Goal: Task Accomplishment & Management: Use online tool/utility

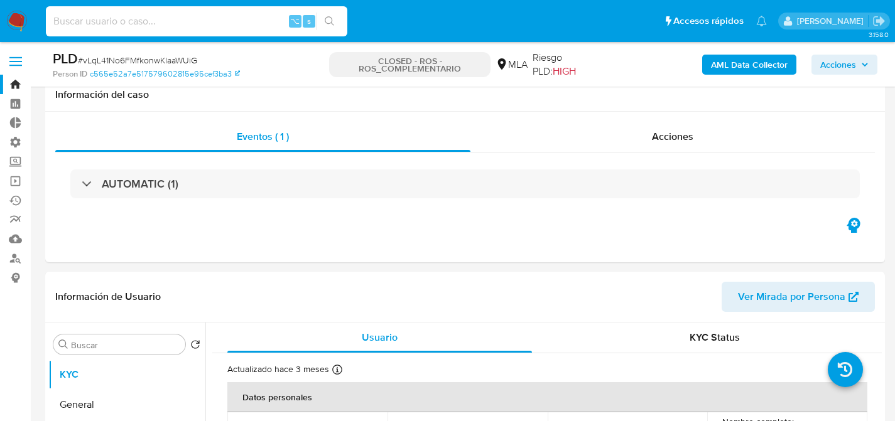
select select "10"
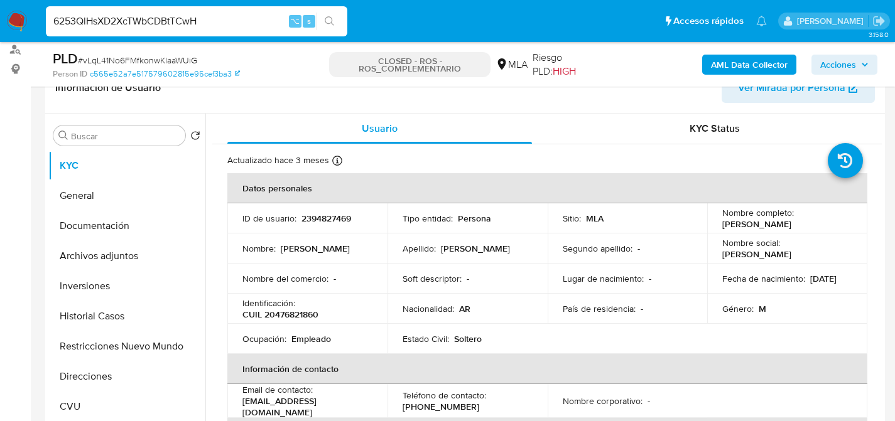
type input "6253QlHsXD2XcTWbCDBtTCwH"
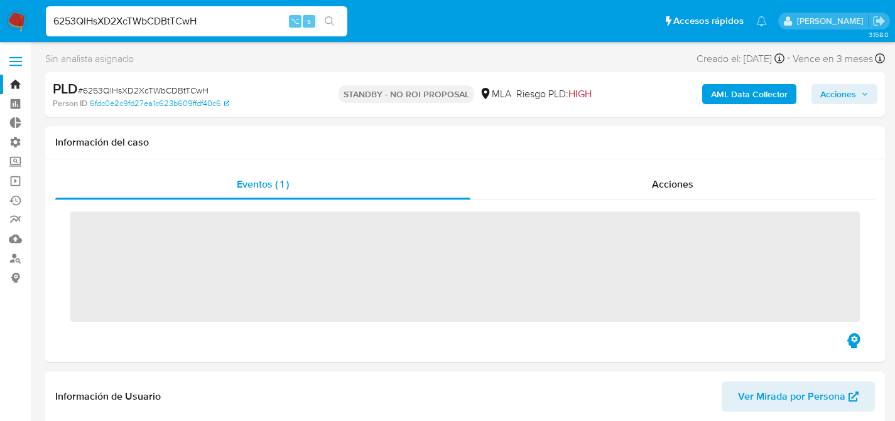
click at [639, 131] on div "Información del caso" at bounding box center [464, 142] width 839 height 33
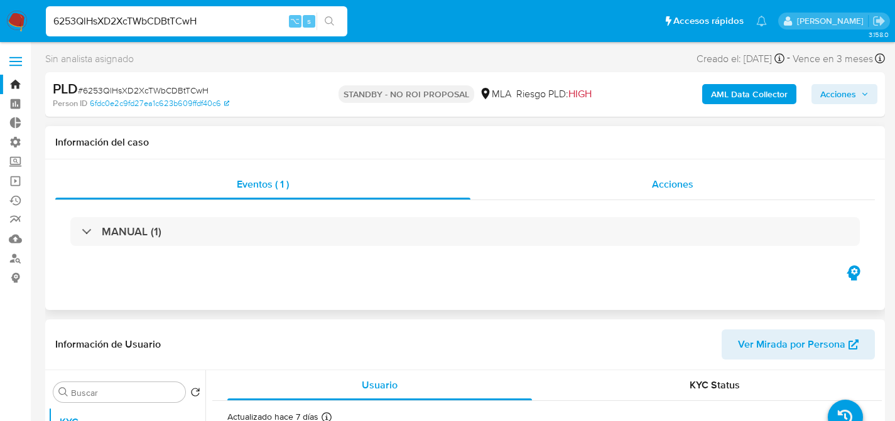
click at [665, 170] on div "Acciones" at bounding box center [672, 185] width 404 height 30
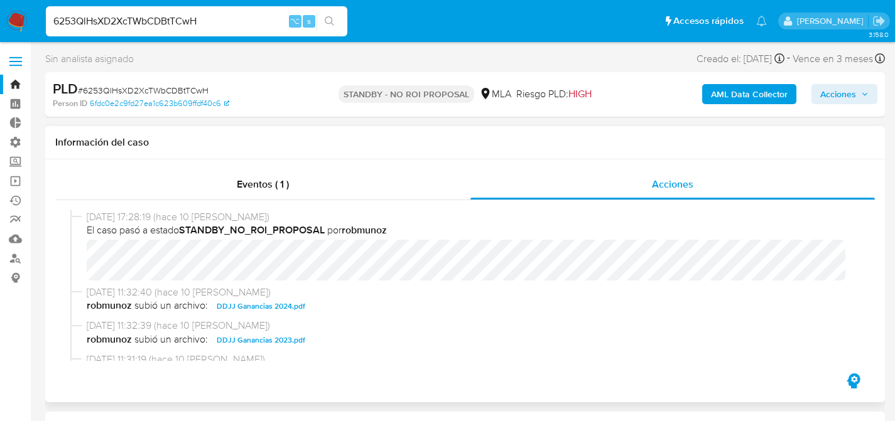
scroll to position [224, 0]
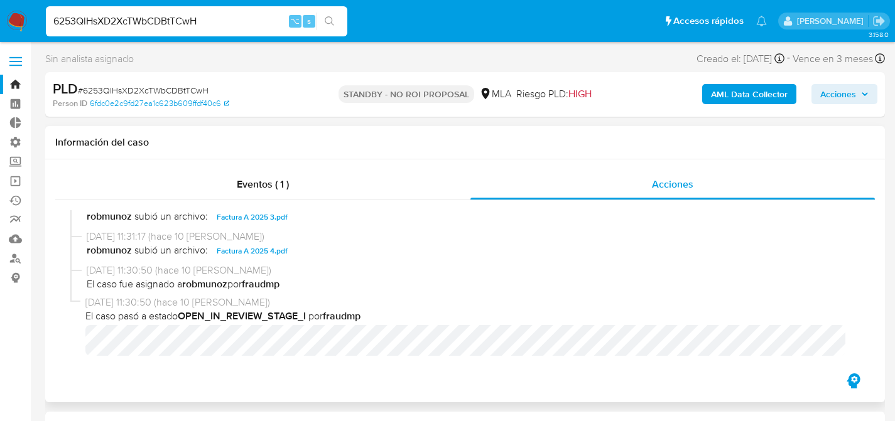
select select "10"
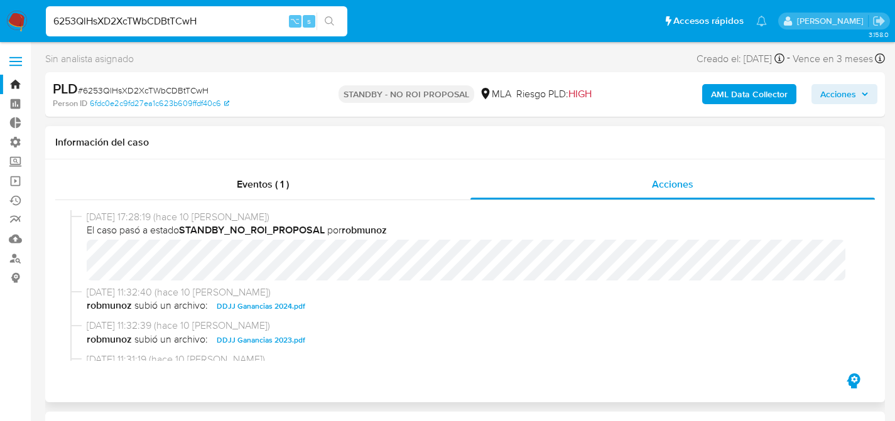
scroll to position [380, 0]
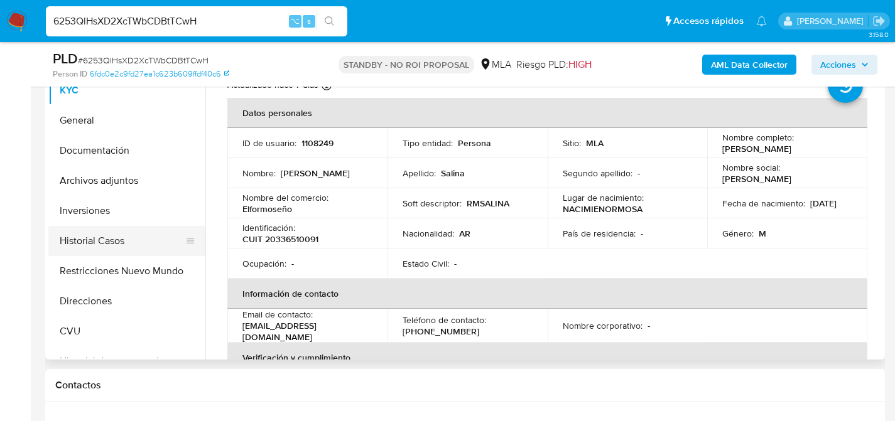
click at [94, 240] on button "Historial Casos" at bounding box center [121, 241] width 147 height 30
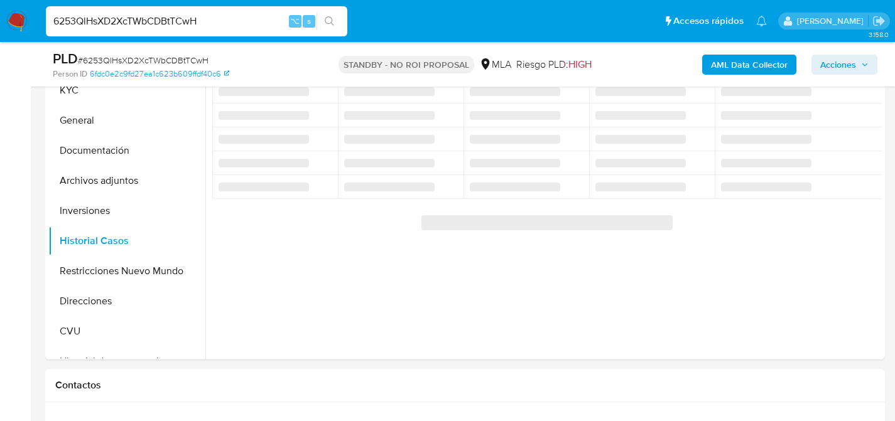
click at [219, 24] on input "6253QlHsXD2XcTWbCDBtTCwH" at bounding box center [196, 21] width 301 height 16
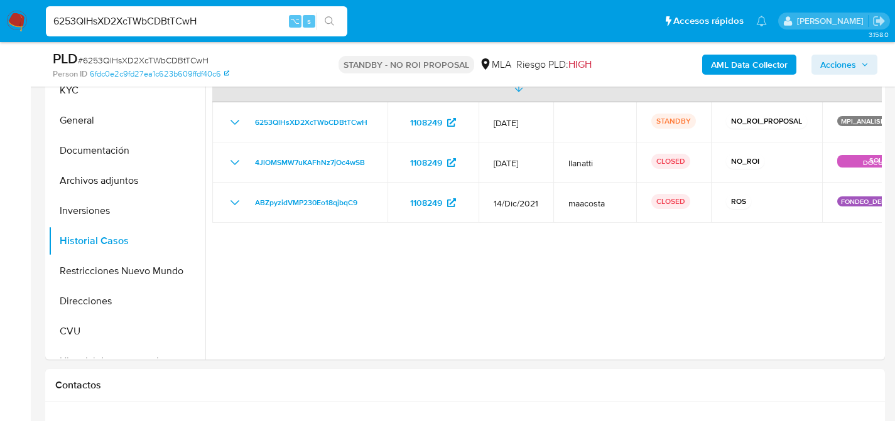
click at [219, 24] on input "6253QlHsXD2XcTWbCDBtTCwH" at bounding box center [196, 21] width 301 height 16
paste input "LsW7DHCbXOWK4hb0nYkGUCSw"
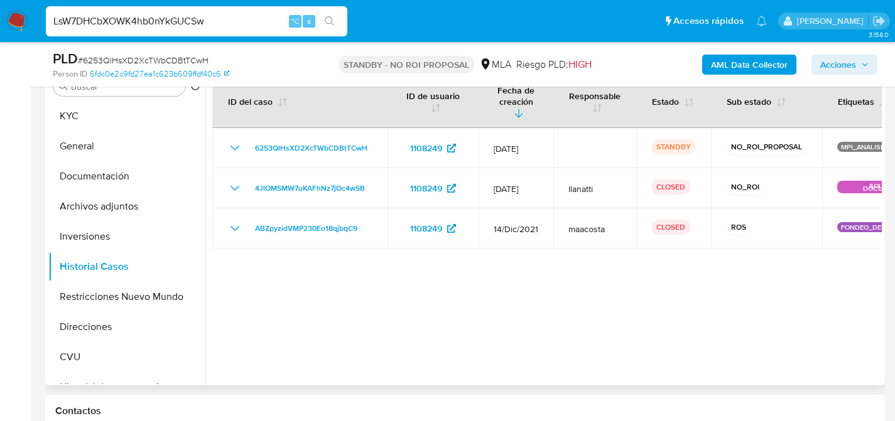
scroll to position [341, 0]
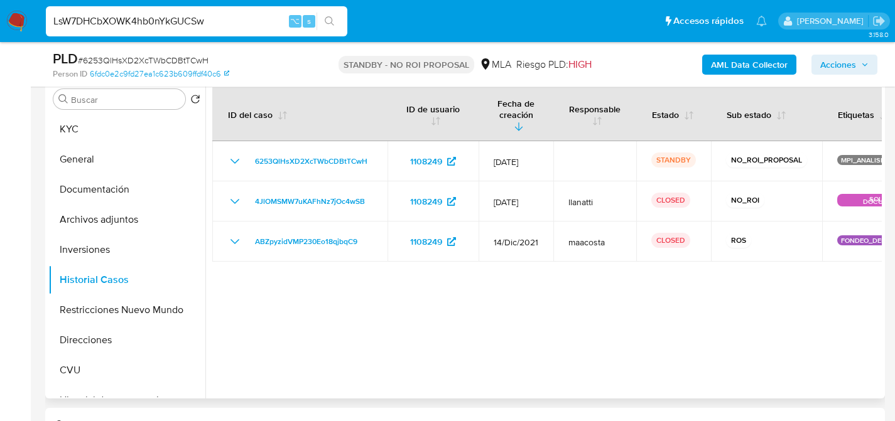
type input "LsW7DHCbXOWK4hb0nYkGUCSw"
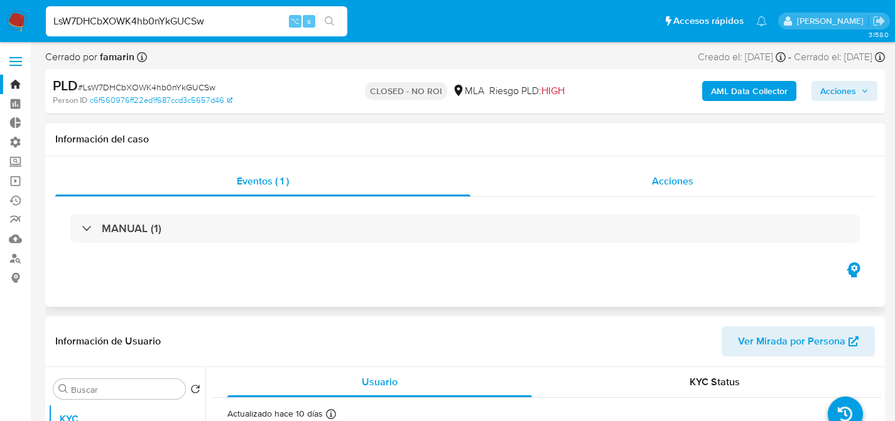
click at [665, 172] on div "Acciones" at bounding box center [672, 181] width 404 height 30
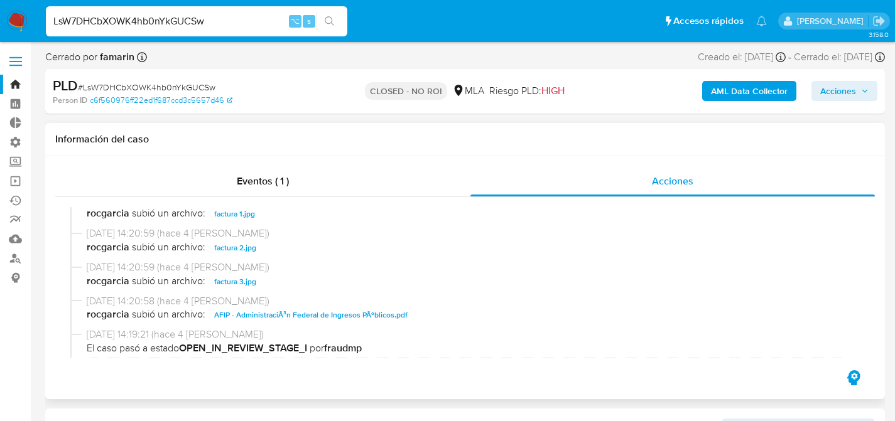
select select "10"
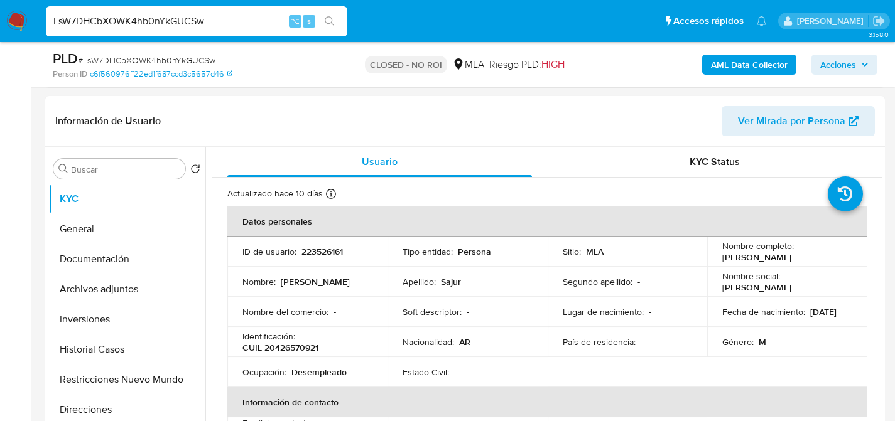
scroll to position [272, 0]
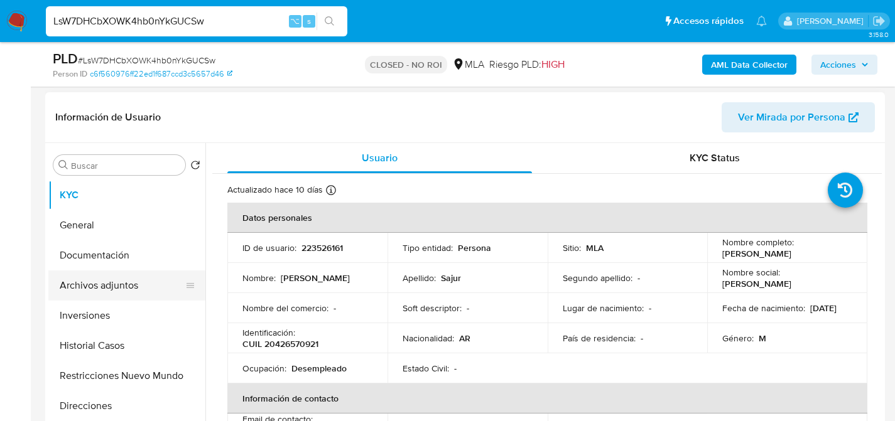
click at [62, 291] on button "Archivos adjuntos" at bounding box center [121, 286] width 147 height 30
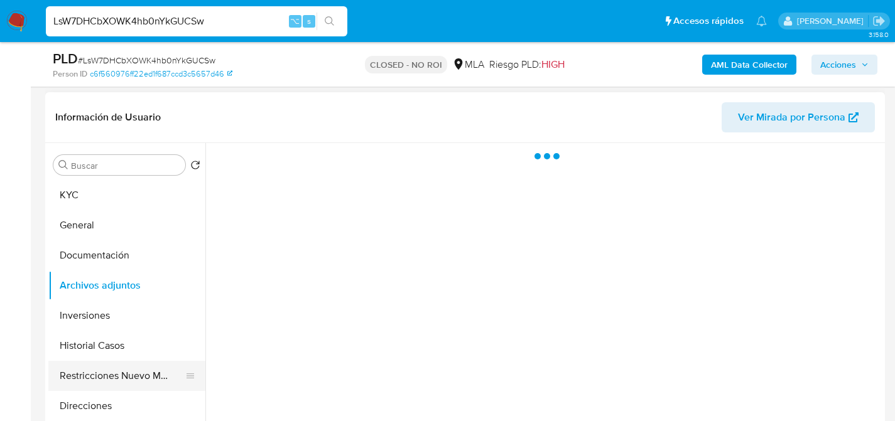
click at [96, 385] on button "Restricciones Nuevo Mundo" at bounding box center [121, 376] width 147 height 30
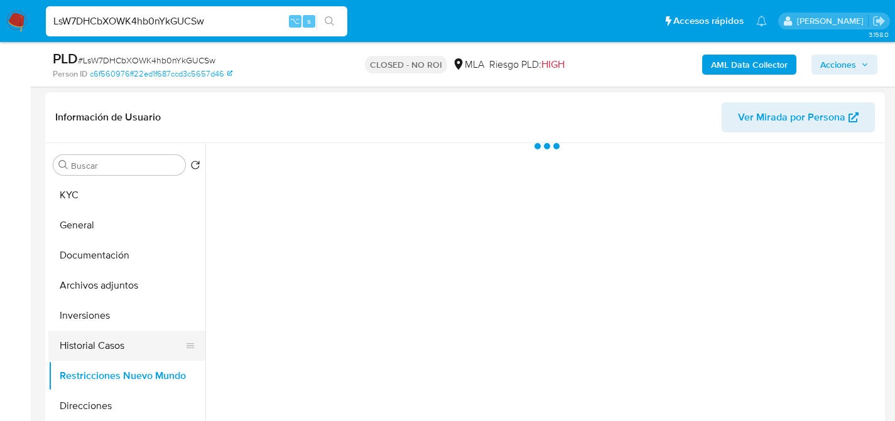
click at [96, 358] on button "Historial Casos" at bounding box center [121, 346] width 147 height 30
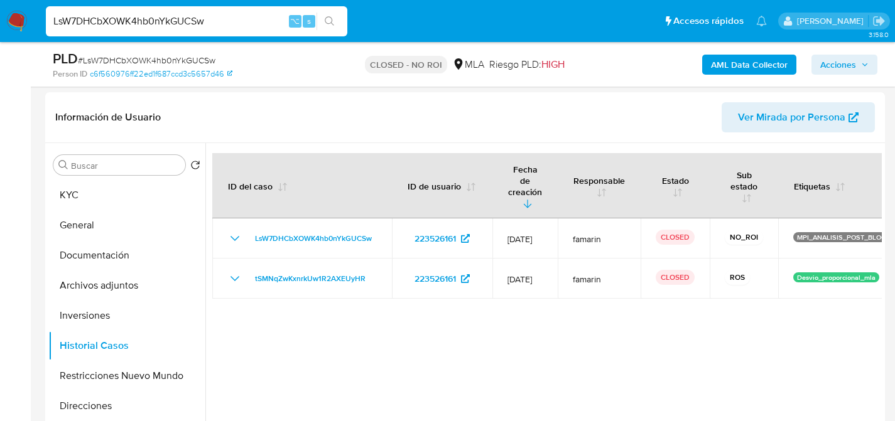
click at [174, 16] on input "LsW7DHCbXOWK4hb0nYkGUCSw" at bounding box center [196, 21] width 301 height 16
paste input "jctTCle2p9TaiB4x7zRtRtE9"
type input "jctTCle2p9TaiB4x7zRtRtE9"
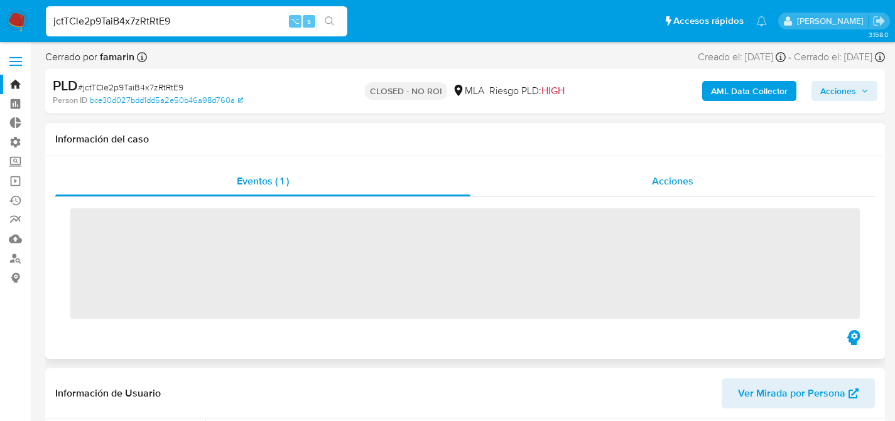
click at [608, 186] on div "Acciones" at bounding box center [672, 181] width 404 height 30
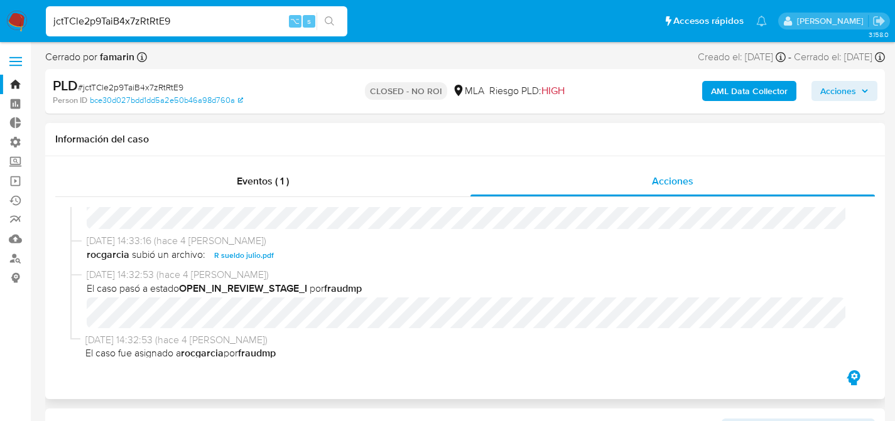
scroll to position [207, 0]
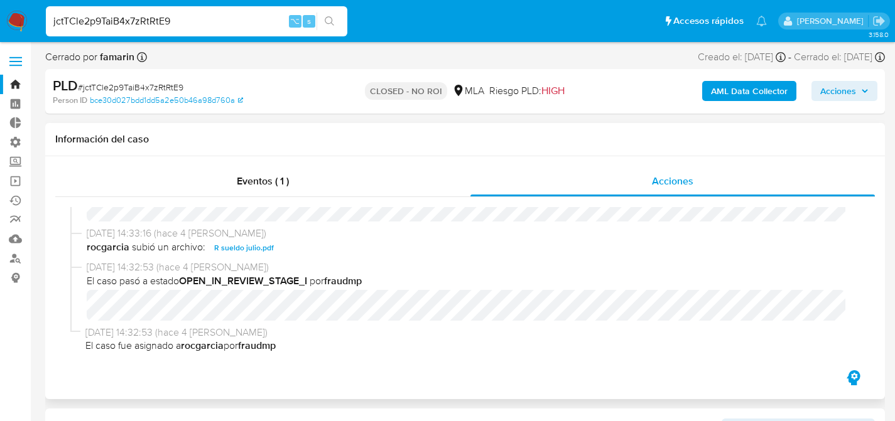
select select "10"
click at [227, 35] on div "jctTCle2p9TaiB4x7zRtRtE9 ⌥ s" at bounding box center [196, 21] width 301 height 30
click at [231, 26] on input "jctTCle2p9TaiB4x7zRtRtE9" at bounding box center [196, 21] width 301 height 16
paste input "0FJJQYAnJQEjcSrel2YQnqHj"
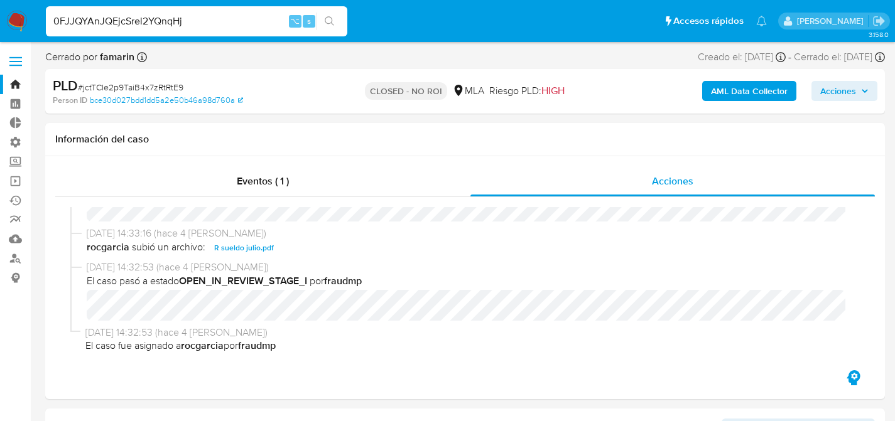
type input "0FJJQYAnJQEjcSrel2YQnqHj"
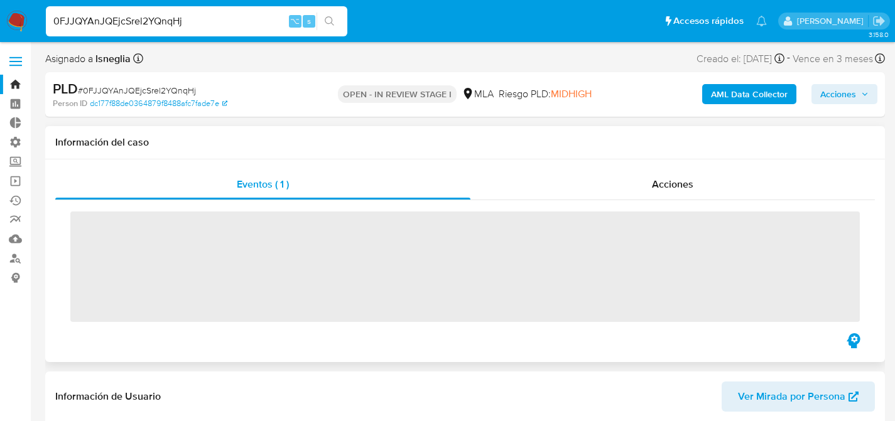
click at [612, 205] on div "‌" at bounding box center [464, 265] width 819 height 131
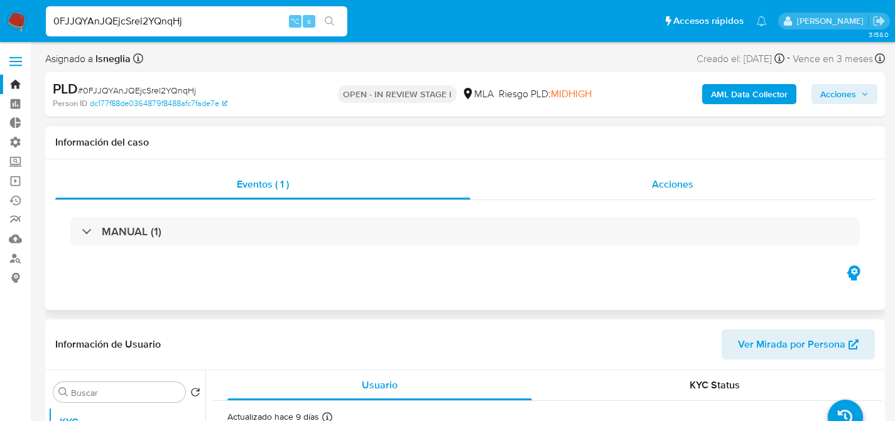
click at [619, 186] on div "Acciones" at bounding box center [672, 185] width 404 height 30
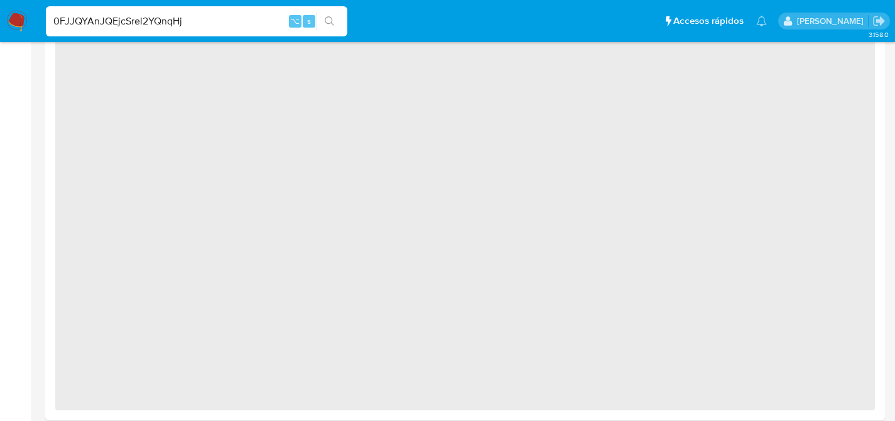
select select "10"
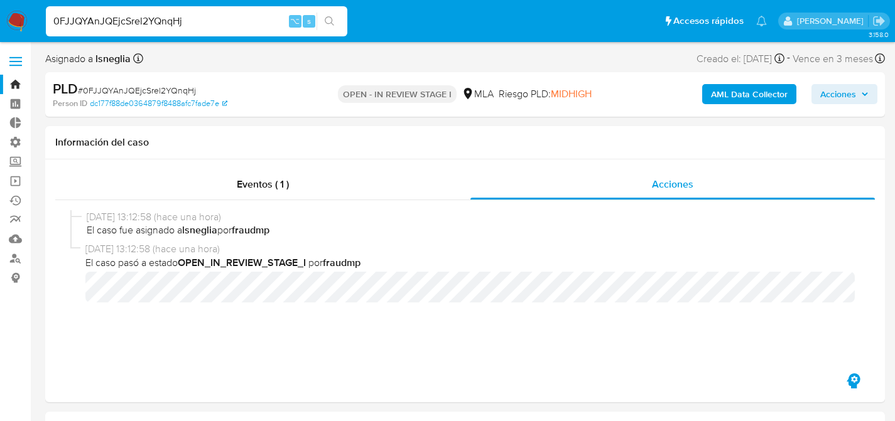
click at [21, 33] on nav "Pausado Ver notificaciones 0FJJQYAnJQEjcSrel2YQnqHj ⌥ s Accesos rápidos Presion…" at bounding box center [447, 21] width 895 height 42
click at [23, 24] on img at bounding box center [16, 21] width 21 height 21
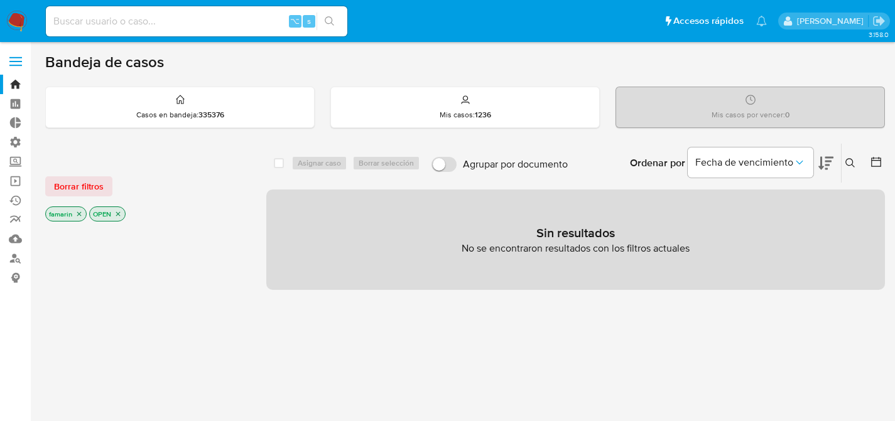
click at [174, 20] on input at bounding box center [196, 21] width 301 height 16
paste input "GpubklcWhMObuM70bxWwiTro"
type input "GpubklcWhMObuM70bxWwiTro"
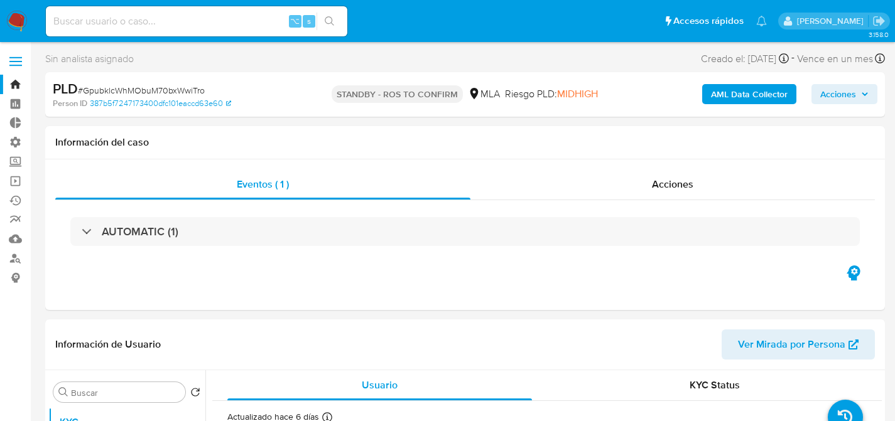
select select "10"
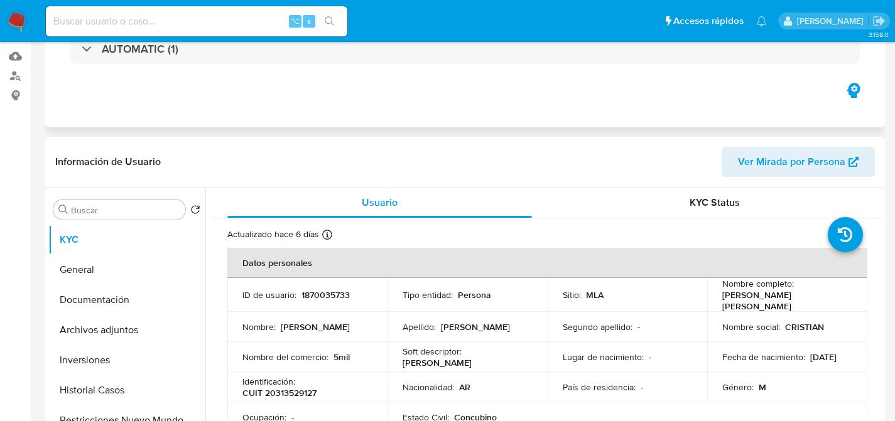
scroll to position [255, 0]
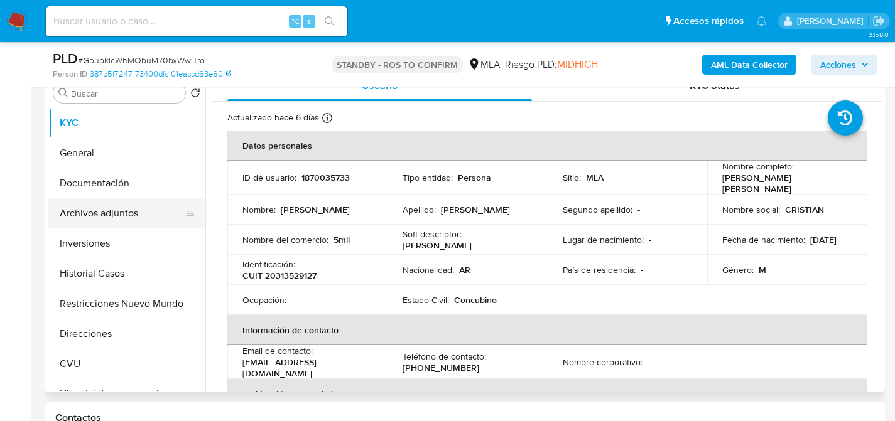
click at [108, 203] on button "Archivos adjuntos" at bounding box center [121, 213] width 147 height 30
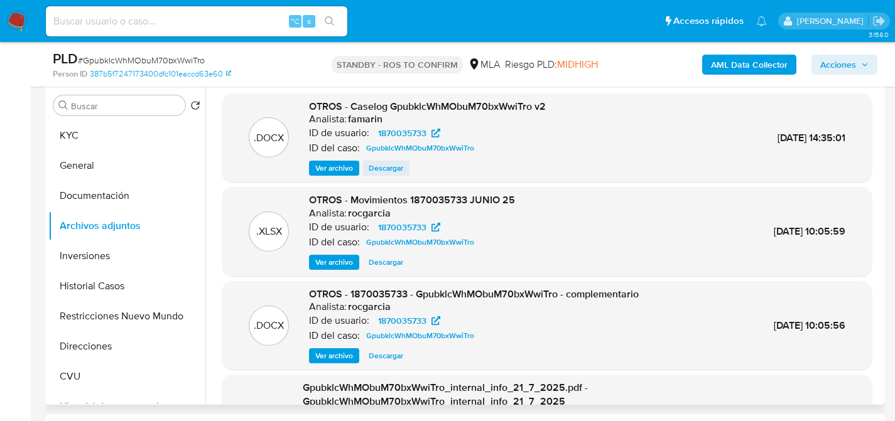
scroll to position [242, 0]
click at [385, 170] on span "Descargar" at bounding box center [386, 169] width 35 height 13
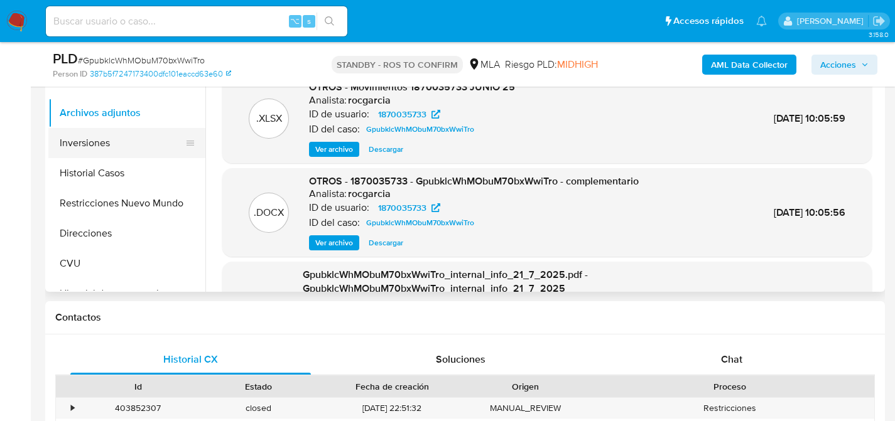
scroll to position [356, 0]
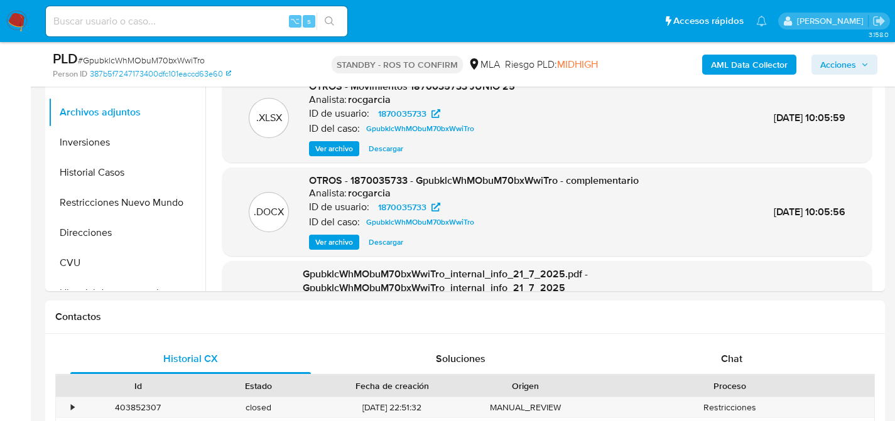
click at [176, 22] on input at bounding box center [196, 21] width 301 height 16
paste input "QY0LCaVhlAqrxpBdDonXQqGP"
type input "QY0LCaVhlAqrxpBdDonXQqGP"
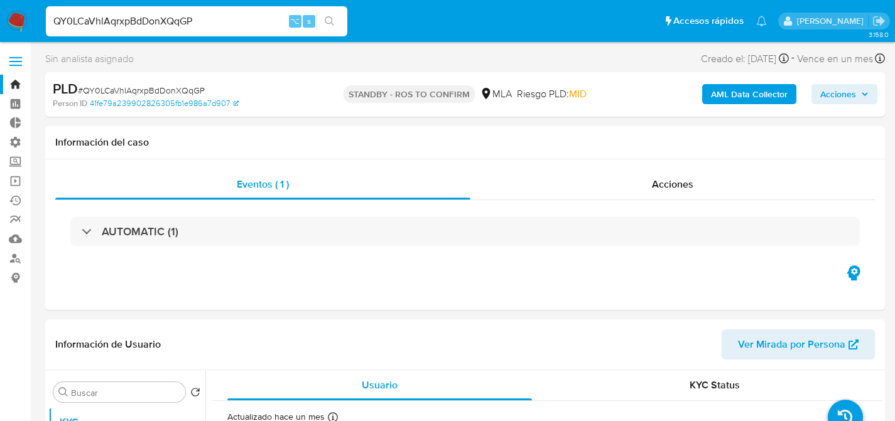
select select "10"
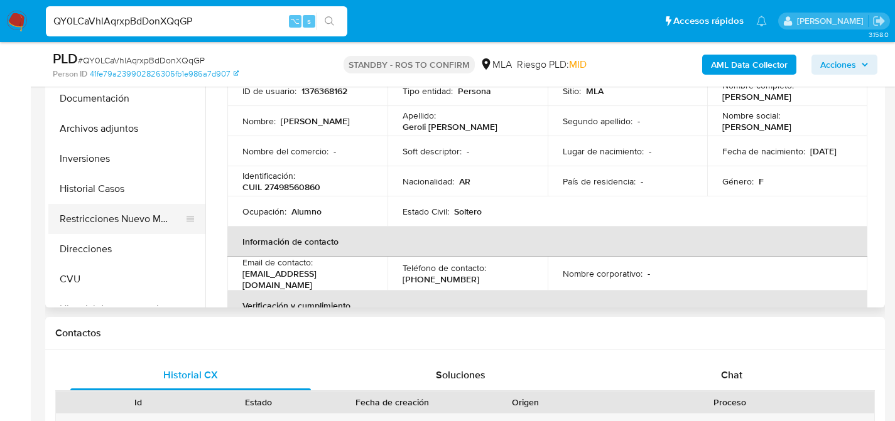
scroll to position [268, 0]
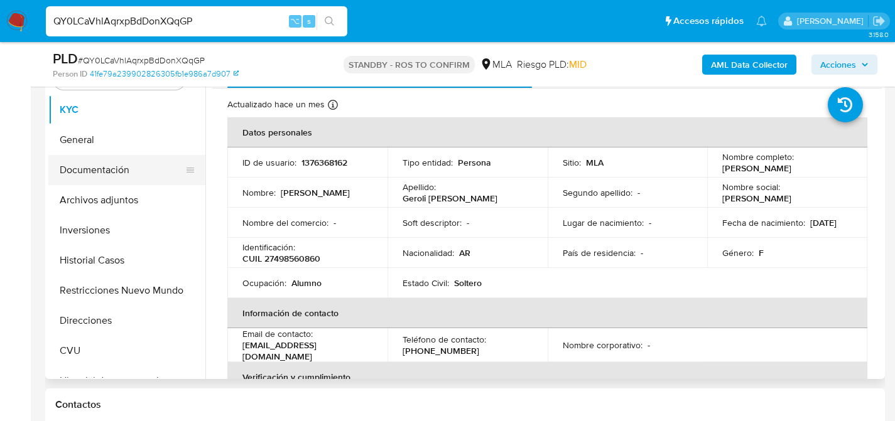
click at [85, 168] on button "Documentación" at bounding box center [121, 170] width 147 height 30
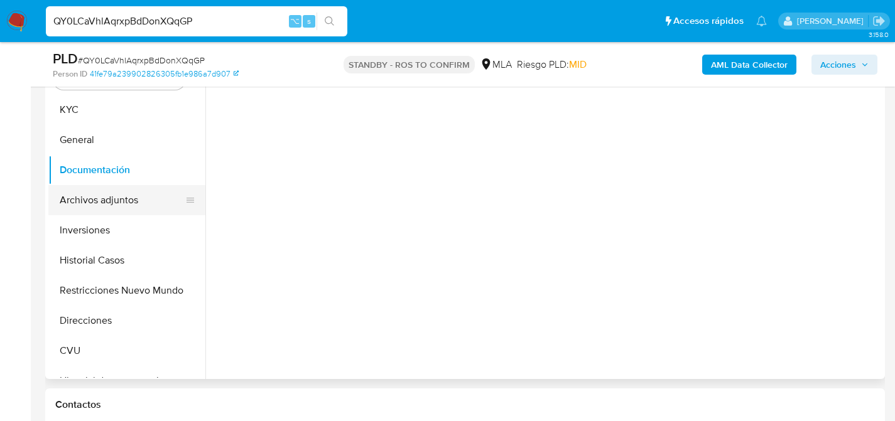
click at [98, 188] on button "Archivos adjuntos" at bounding box center [121, 200] width 147 height 30
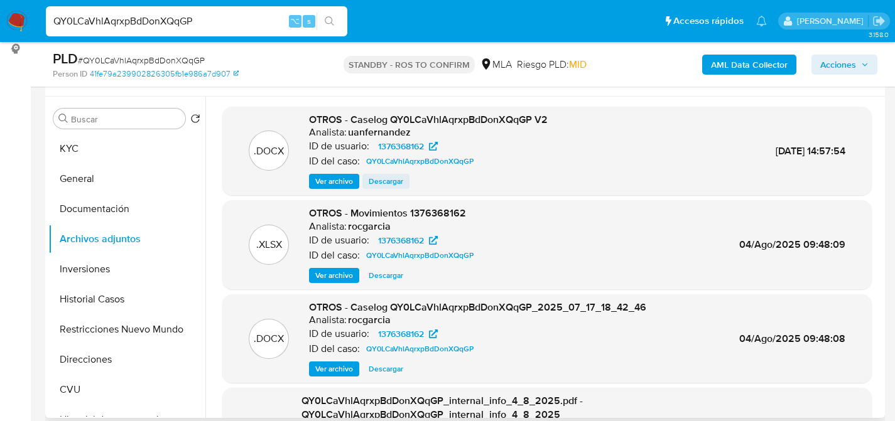
scroll to position [229, 0]
click at [389, 181] on span "Descargar" at bounding box center [386, 181] width 35 height 13
click at [185, 9] on div "QY0LCaVhlAqrxpBdDonXQqGP ⌥ s" at bounding box center [196, 21] width 301 height 30
click at [184, 13] on input "QY0LCaVhlAqrxpBdDonXQqGP" at bounding box center [196, 21] width 301 height 16
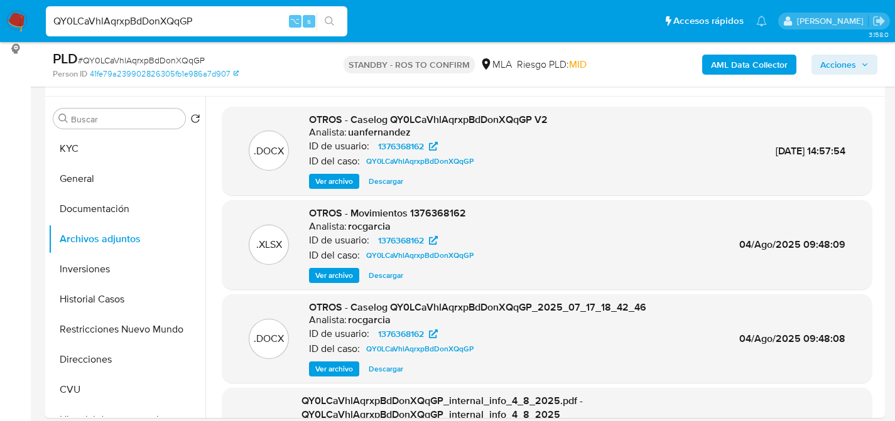
click at [184, 13] on input "QY0LCaVhlAqrxpBdDonXQqGP" at bounding box center [196, 21] width 301 height 16
paste input "CmzRE7CQewzVqR48a2I1oGQQ"
type input "CmzRE7CQewzVqR48a2I1oGQQ"
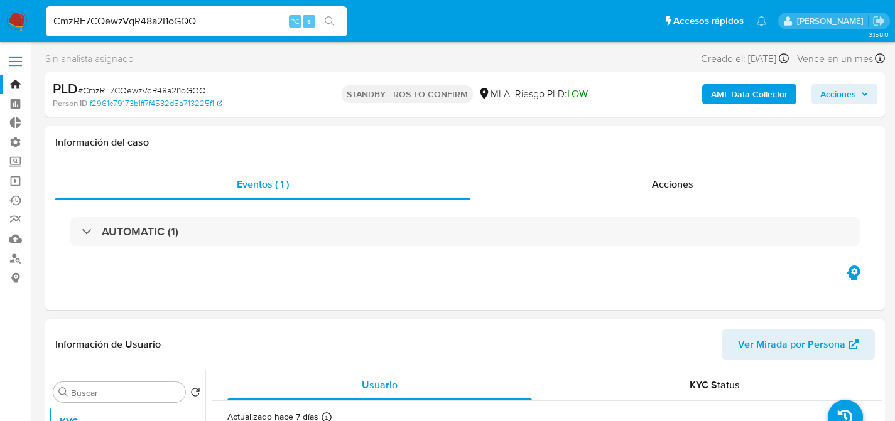
select select "10"
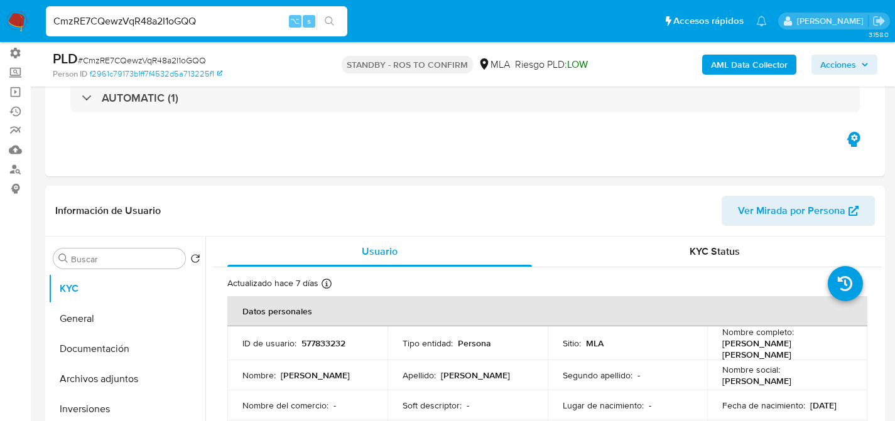
scroll to position [244, 0]
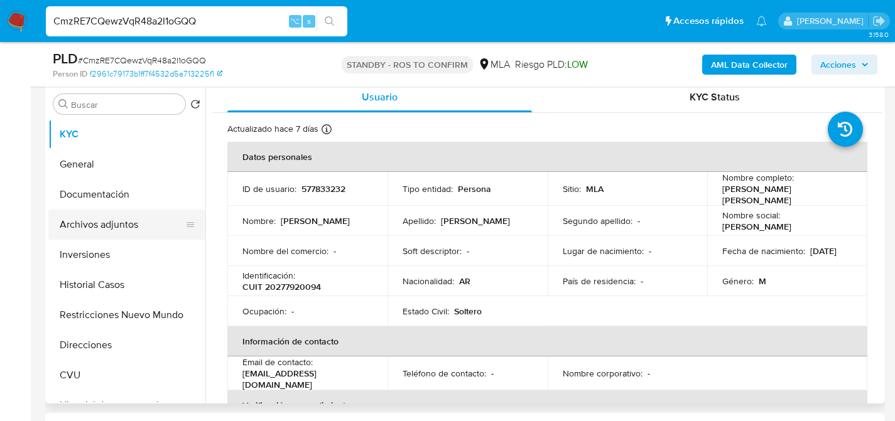
click at [99, 224] on button "Archivos adjuntos" at bounding box center [121, 225] width 147 height 30
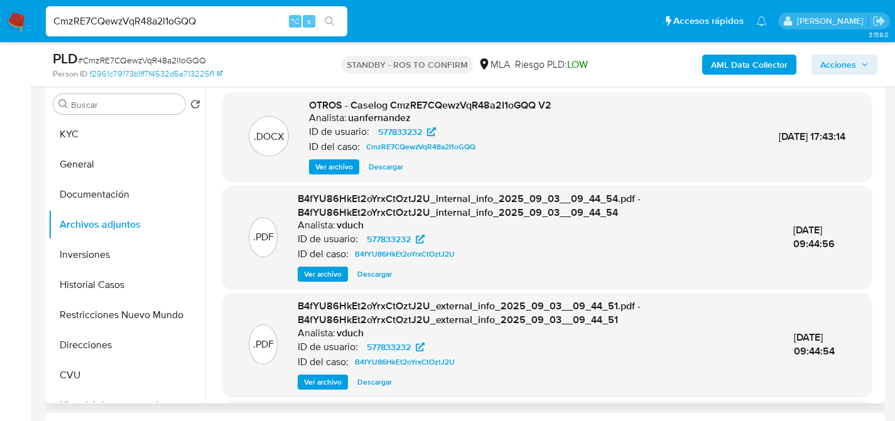
click at [394, 166] on span "Descargar" at bounding box center [386, 167] width 35 height 13
click at [188, 22] on input "CmzRE7CQewzVqR48a2I1oGQQ" at bounding box center [196, 21] width 301 height 16
paste input "ctP0ZD4irFdcmfbvnlmenxs0"
type input "ctP0ZD4irFdcmfbvnlmenxs0"
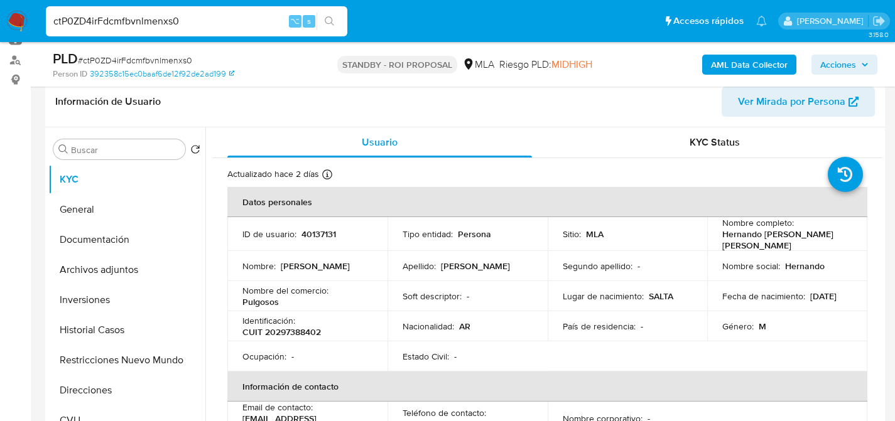
scroll to position [244, 0]
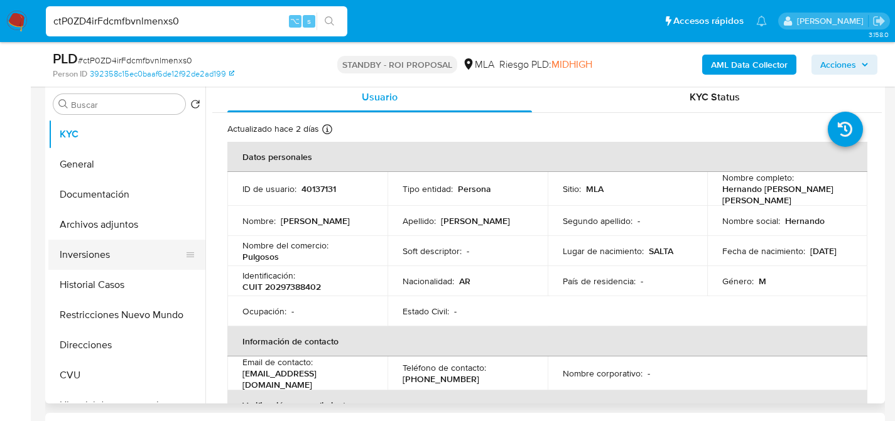
select select "10"
click at [109, 210] on button "Archivos adjuntos" at bounding box center [121, 225] width 147 height 30
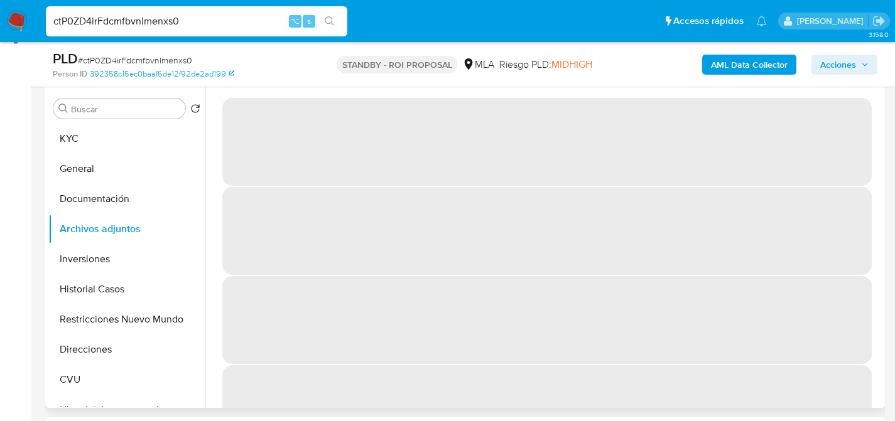
scroll to position [239, 0]
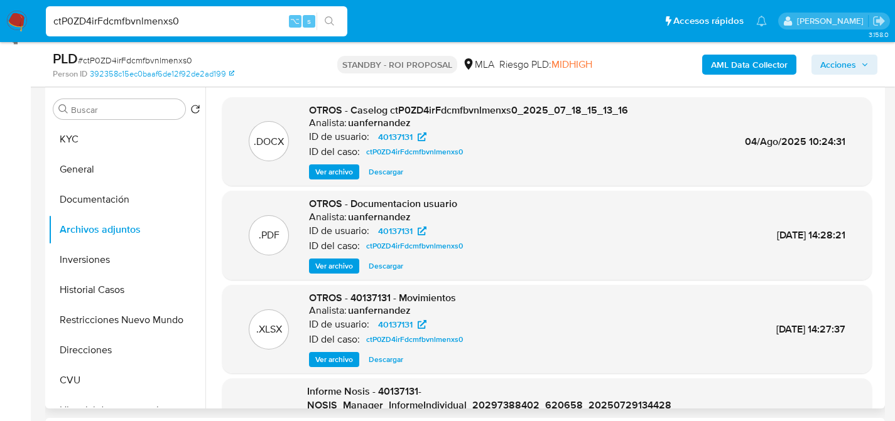
click at [818, 64] on button "Acciones" at bounding box center [844, 65] width 66 height 20
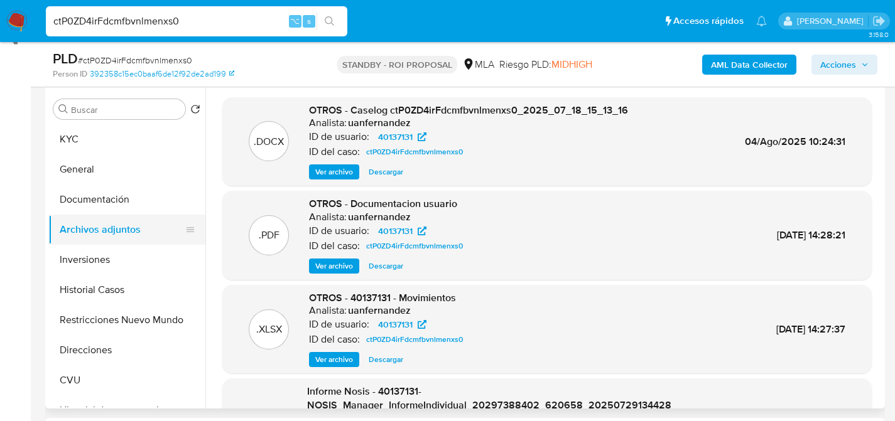
click at [93, 237] on button "Archivos adjuntos" at bounding box center [121, 230] width 147 height 30
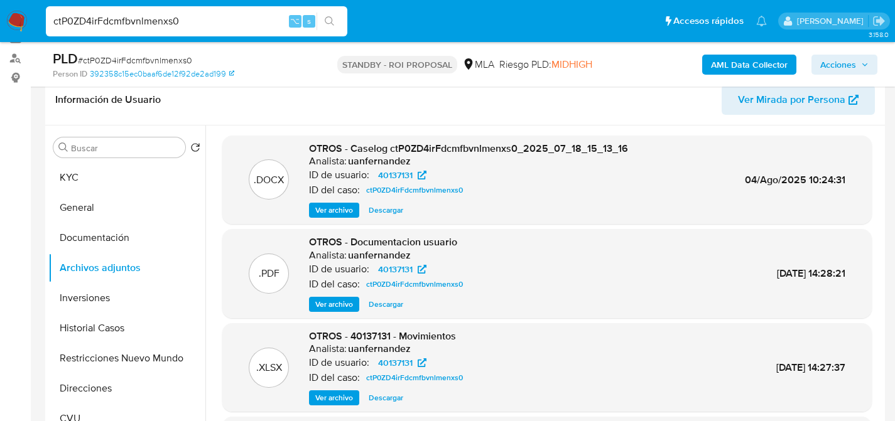
scroll to position [124, 0]
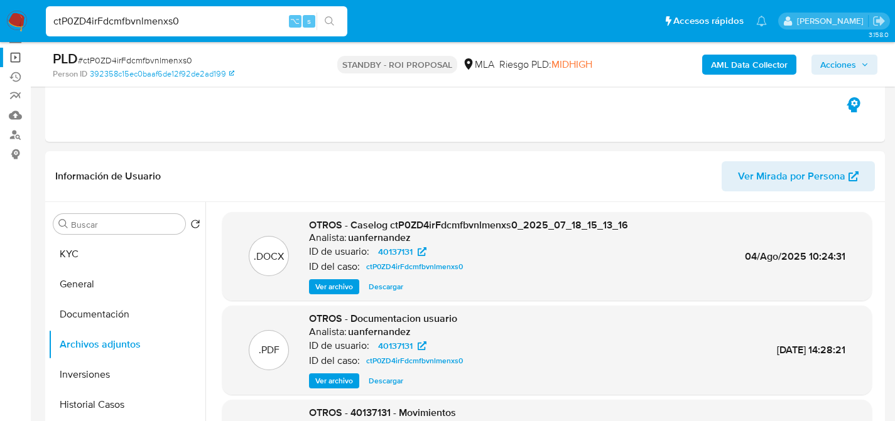
click at [11, 55] on link "Operaciones masivas" at bounding box center [74, 57] width 149 height 19
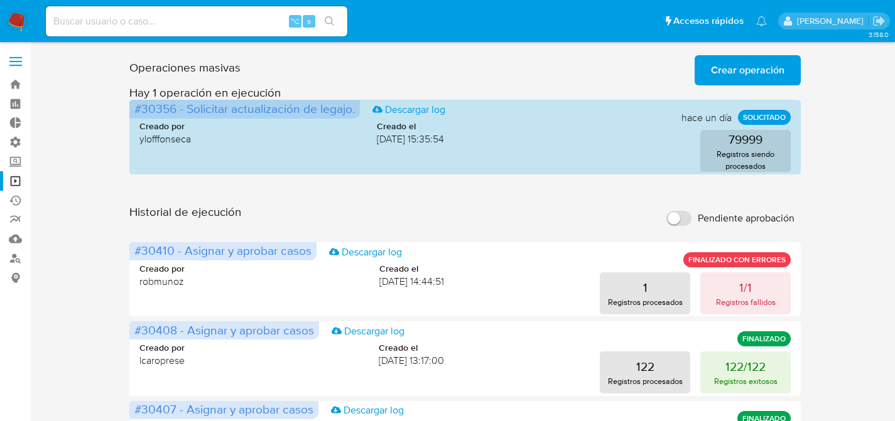
click at [729, 51] on div "Operaciones masivas Crear operación Sólo puede haber hasta un máximo de 5 opera…" at bounding box center [465, 67] width 672 height 35
click at [739, 68] on span "Crear operación" at bounding box center [747, 71] width 73 height 28
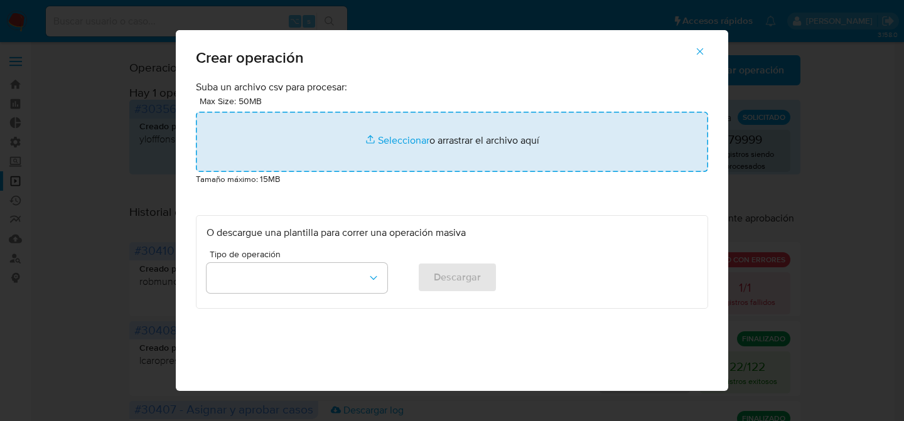
click at [371, 146] on input "file" at bounding box center [452, 142] width 512 height 60
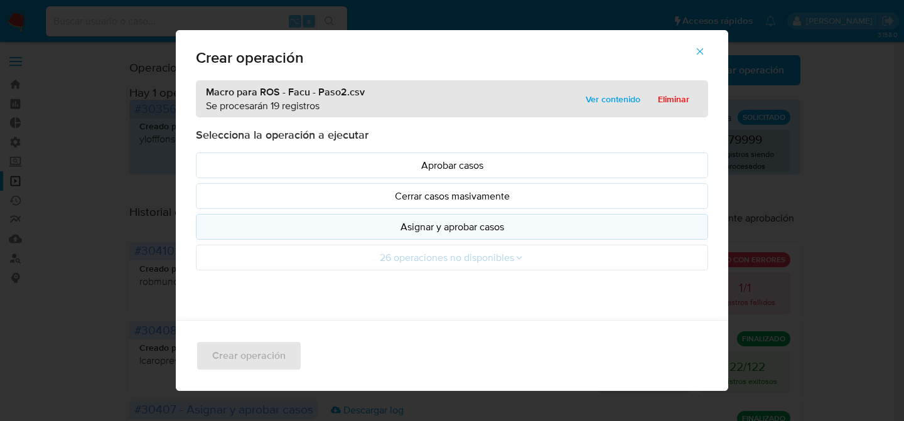
click at [398, 232] on p "Asignar y aprobar casos" at bounding box center [452, 227] width 491 height 14
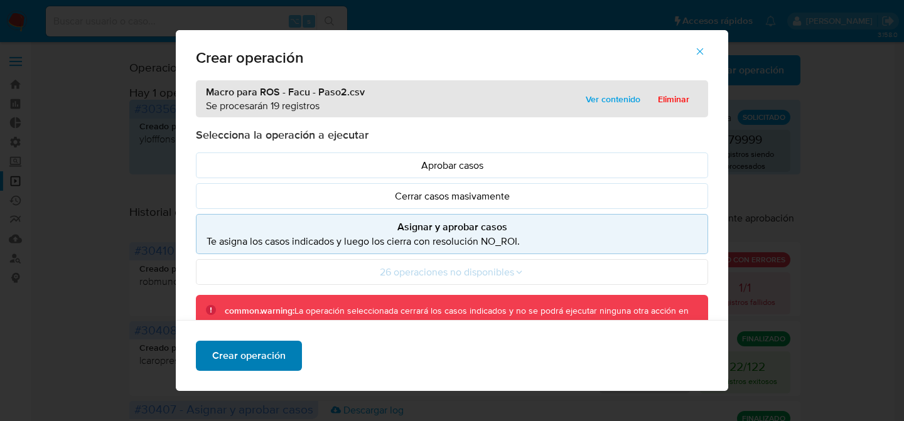
click at [261, 352] on span "Crear operación" at bounding box center [248, 356] width 73 height 28
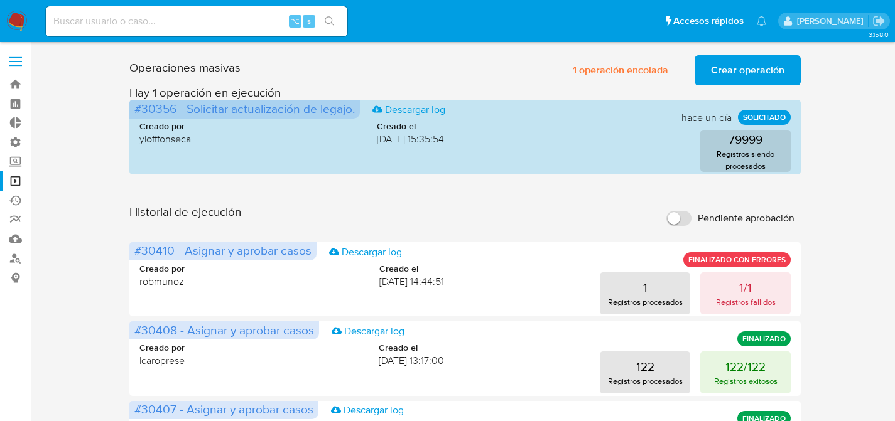
click at [433, 73] on div "Operaciones masivas 1 operación encolada Crear operación Sólo puede haber hasta…" at bounding box center [465, 67] width 672 height 35
click at [176, 12] on div "⌥ s" at bounding box center [196, 21] width 301 height 30
click at [192, 22] on input at bounding box center [196, 21] width 301 height 16
paste input "ZMk39knD4P8tu00jKvUpEHgc"
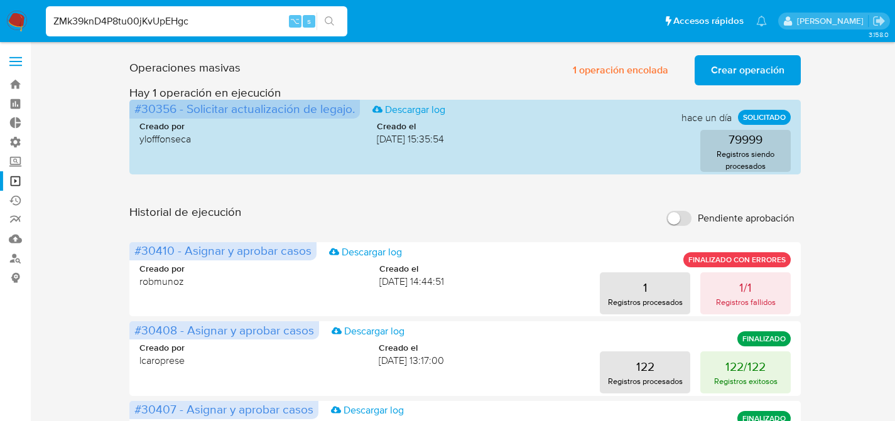
type input "ZMk39knD4P8tu00jKvUpEHgc"
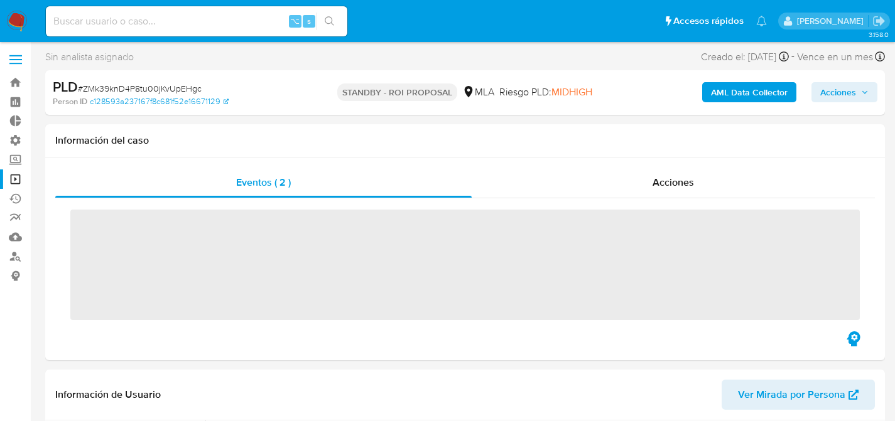
scroll to position [3, 0]
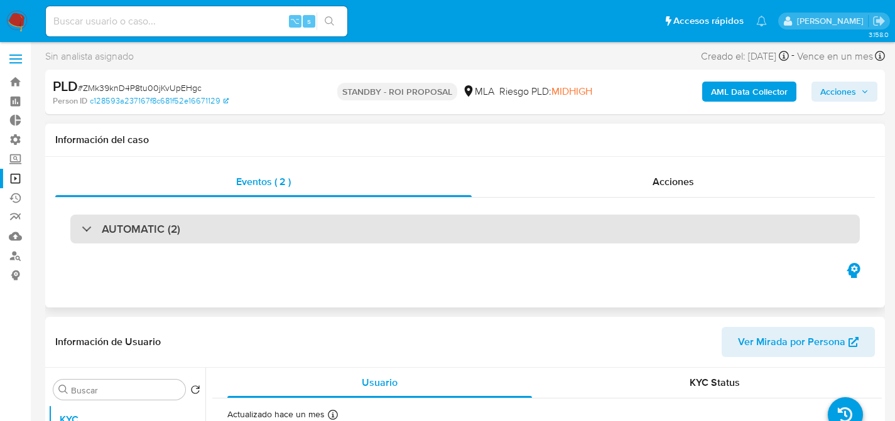
click at [140, 220] on div "AUTOMATIC (2)" at bounding box center [464, 229] width 789 height 29
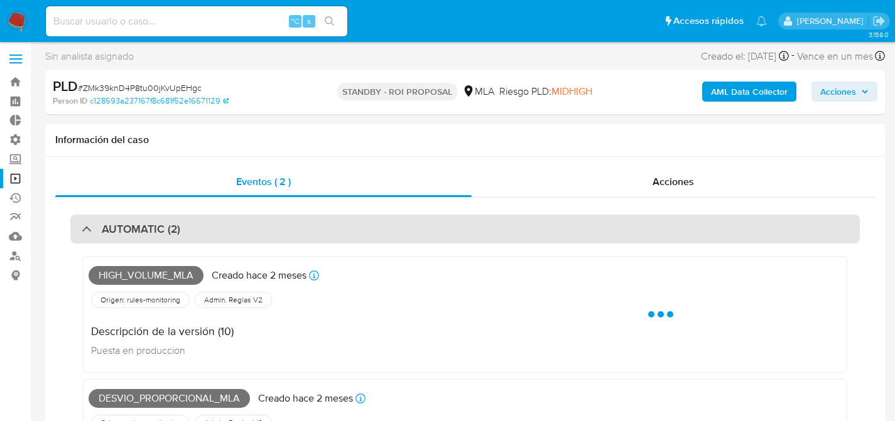
click at [140, 220] on div "AUTOMATIC (2)" at bounding box center [464, 229] width 789 height 29
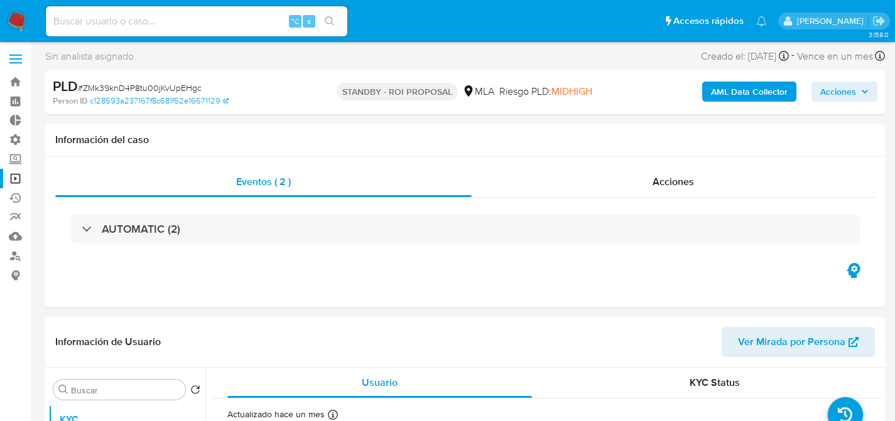
select select "10"
click at [197, 19] on input at bounding box center [196, 21] width 301 height 16
paste input "JQeRMrIZlu5B7P5tMsG8ZMML"
type input "JQeRMrIZlu5B7P5tMsG8ZMML"
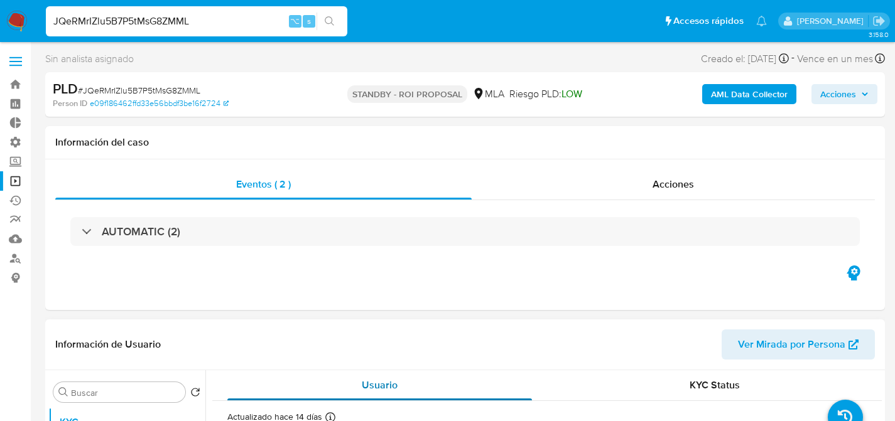
select select "10"
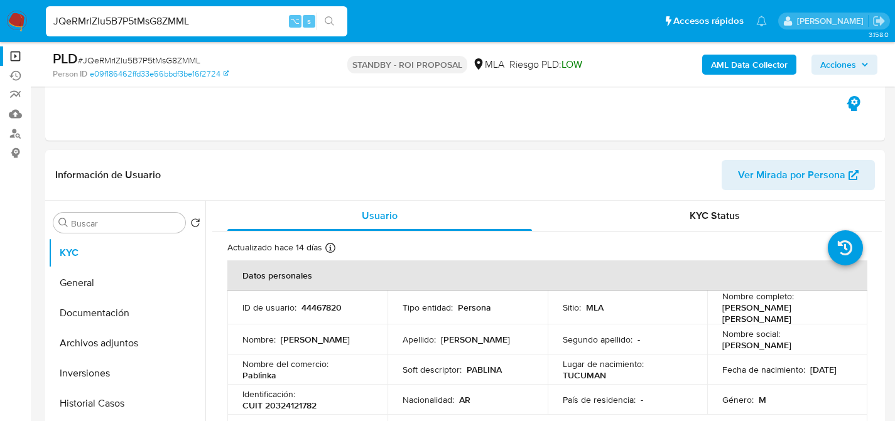
scroll to position [130, 0]
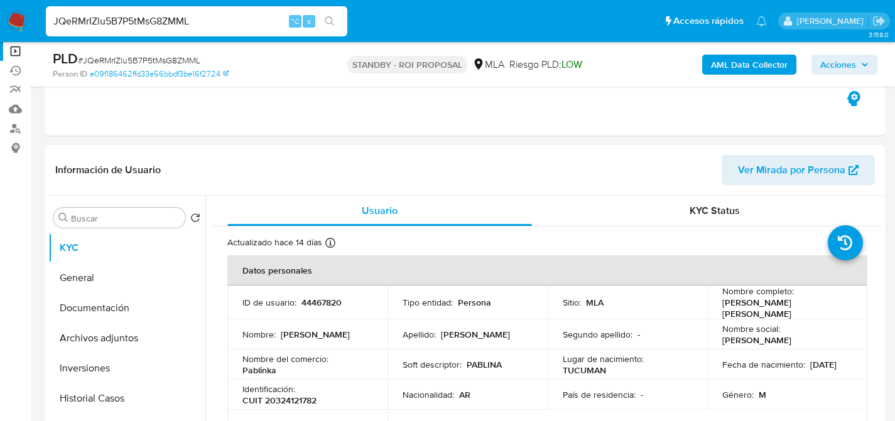
click at [329, 177] on header "Información de Usuario Ver Mirada por Persona" at bounding box center [464, 170] width 819 height 30
click at [198, 13] on input "JQeRMrIZlu5B7P5tMsG8ZMML" at bounding box center [196, 21] width 301 height 16
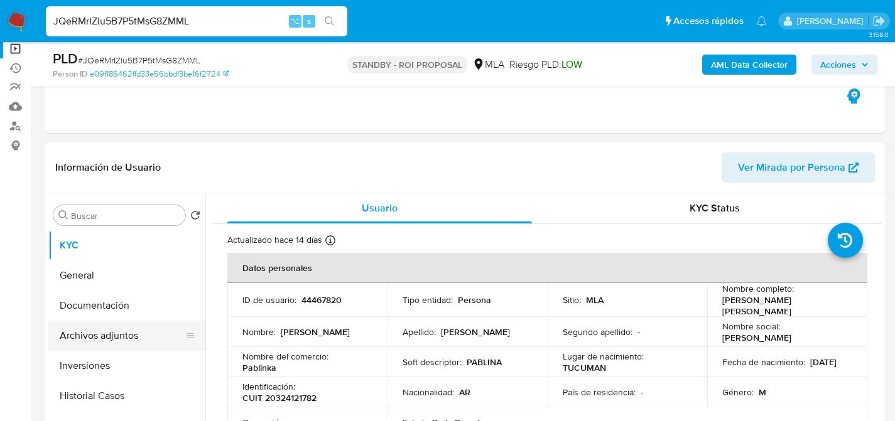
scroll to position [132, 0]
click at [80, 325] on button "Archivos adjuntos" at bounding box center [121, 336] width 147 height 30
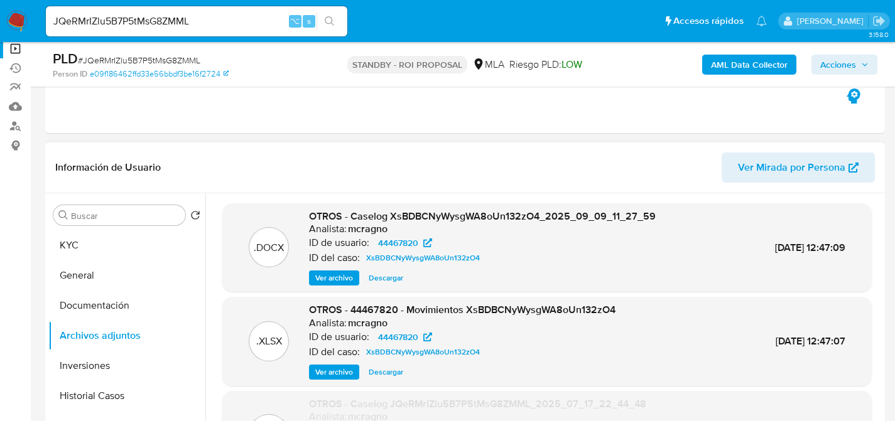
click at [382, 280] on span "Descargar" at bounding box center [386, 278] width 35 height 13
click at [185, 12] on div "JQeRMrIZlu5B7P5tMsG8ZMML ⌥ s" at bounding box center [196, 21] width 301 height 30
click at [190, 18] on input "JQeRMrIZlu5B7P5tMsG8ZMML" at bounding box center [196, 21] width 301 height 16
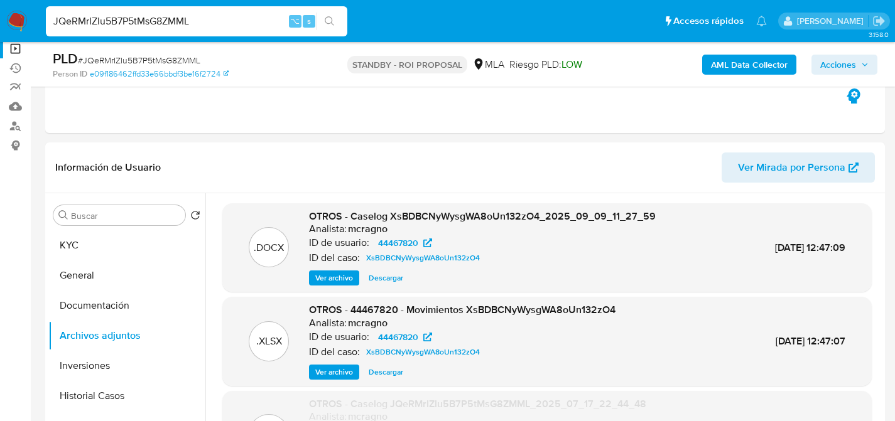
paste input "RAAkGUp1Z4hjPwPYC2ycWEok"
type input "RAAkGUp1Z4hjPwPYC2ycWEok"
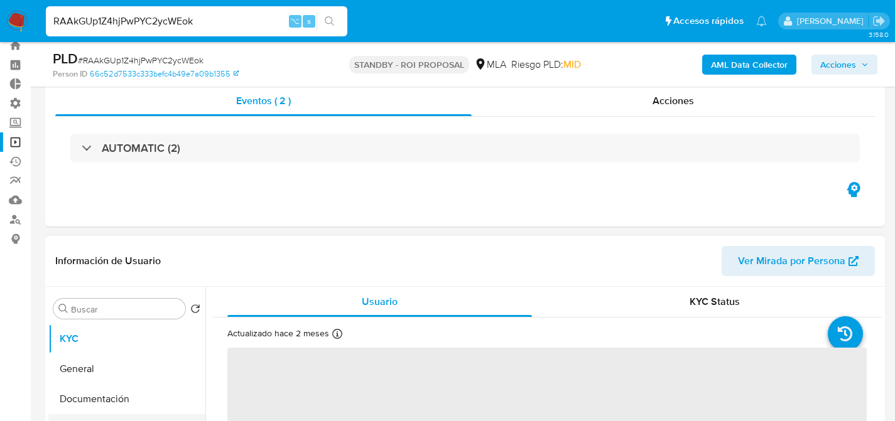
scroll to position [192, 0]
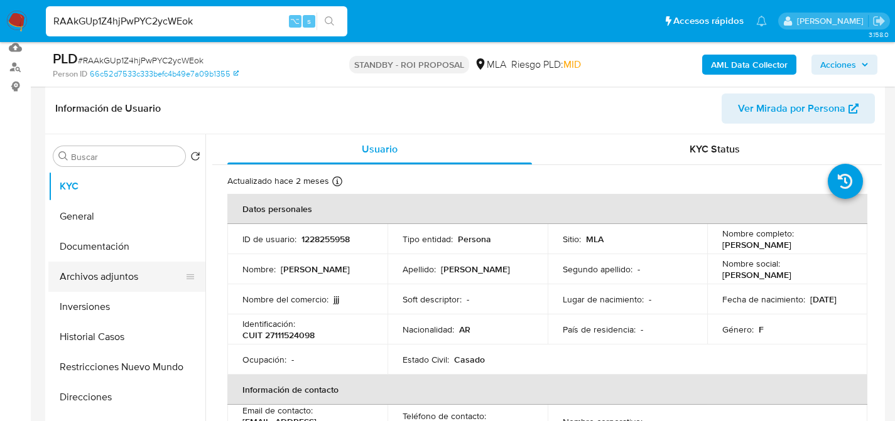
click at [99, 283] on button "Archivos adjuntos" at bounding box center [121, 277] width 147 height 30
select select "10"
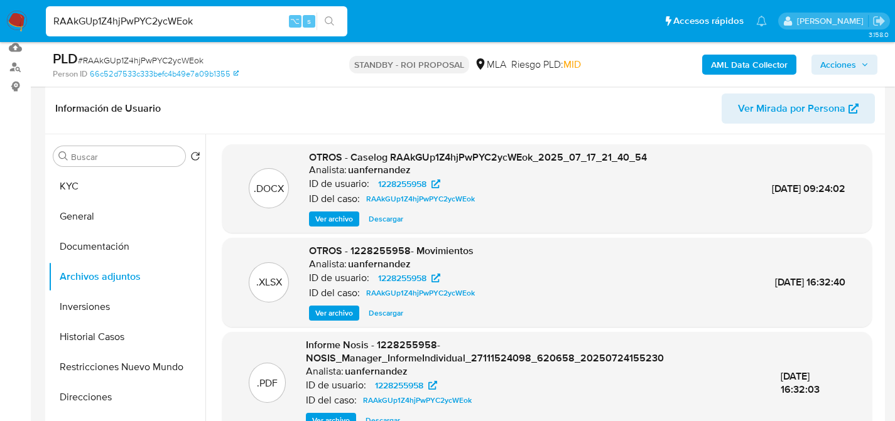
click at [384, 215] on span "Descargar" at bounding box center [386, 219] width 35 height 13
click at [315, 94] on header "Información de Usuario Ver Mirada por Persona" at bounding box center [464, 109] width 819 height 30
click at [228, 19] on input "RAAkGUp1Z4hjPwPYC2ycWEok" at bounding box center [196, 21] width 301 height 16
paste input "ZMk39knD4P8tu00jKvUpEHgc"
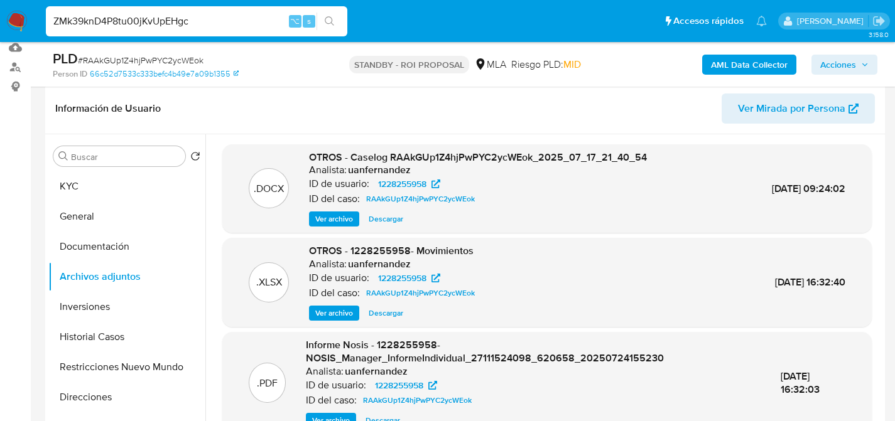
type input "ZMk39knD4P8tu00jKvUpEHgc"
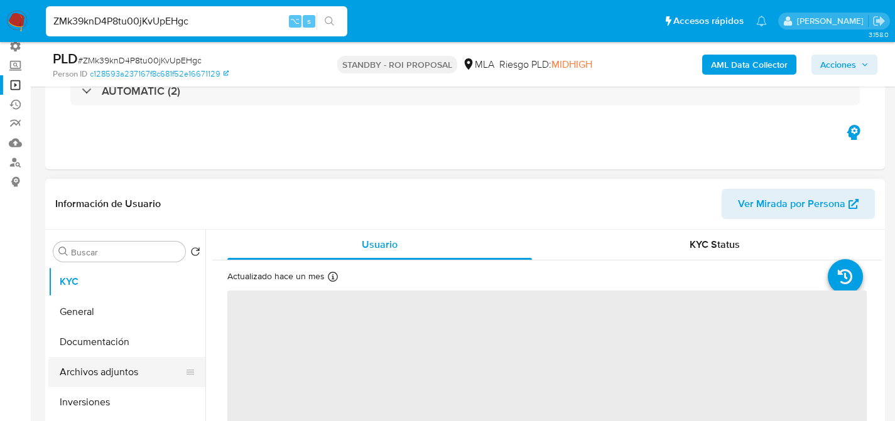
scroll to position [212, 0]
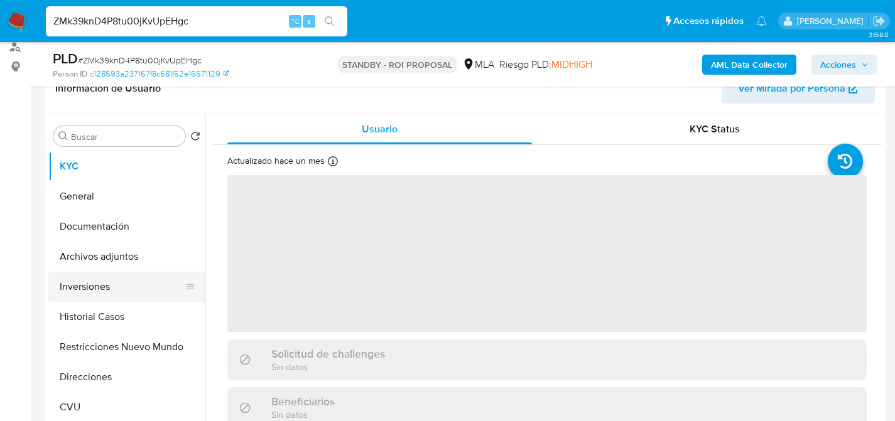
select select "10"
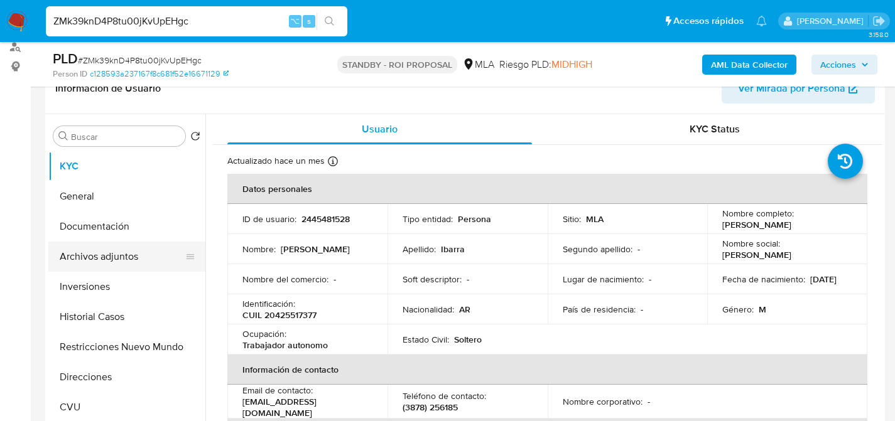
click at [135, 256] on button "Archivos adjuntos" at bounding box center [121, 257] width 147 height 30
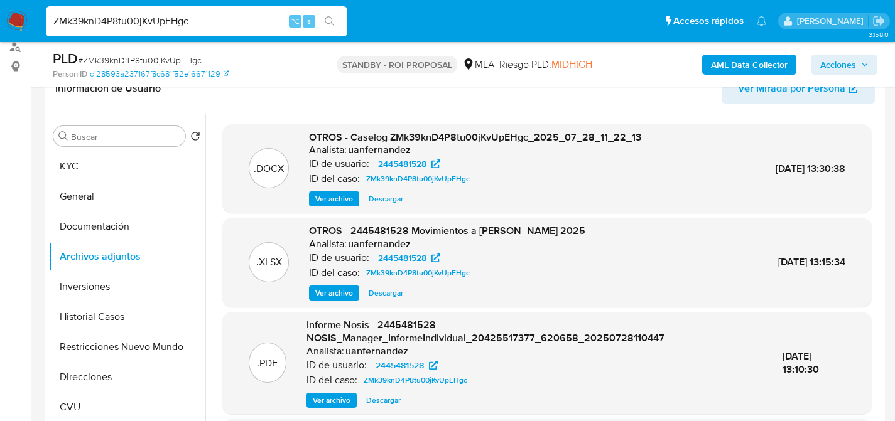
click at [393, 205] on span "Descargar" at bounding box center [386, 199] width 35 height 13
click at [64, 168] on button "KYC" at bounding box center [121, 166] width 147 height 30
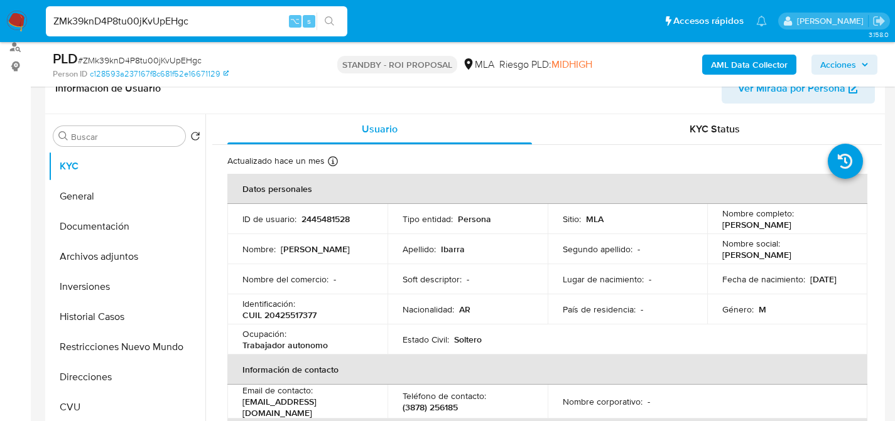
click at [215, 11] on div "ZMk39knD4P8tu00jKvUpEHgc ⌥ s" at bounding box center [196, 21] width 301 height 30
click at [219, 17] on input "ZMk39knD4P8tu00jKvUpEHgc" at bounding box center [196, 21] width 301 height 16
paste input "JQeRMrIZlu5B7P5tMsG8ZMML"
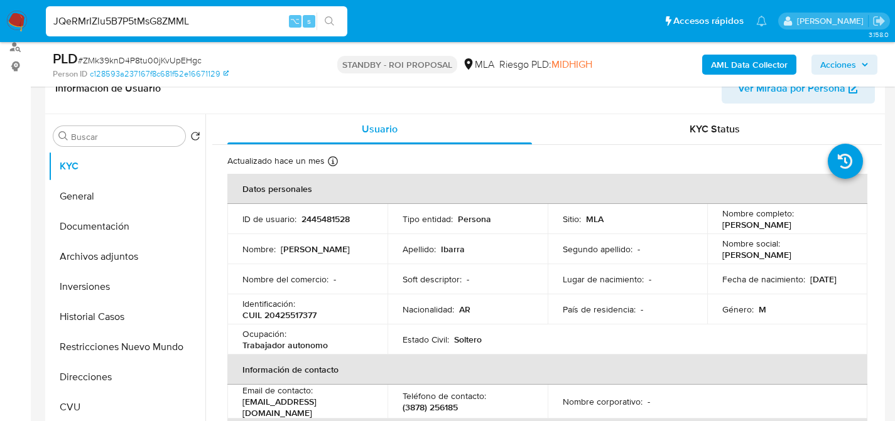
type input "JQeRMrIZlu5B7P5tMsG8ZMML"
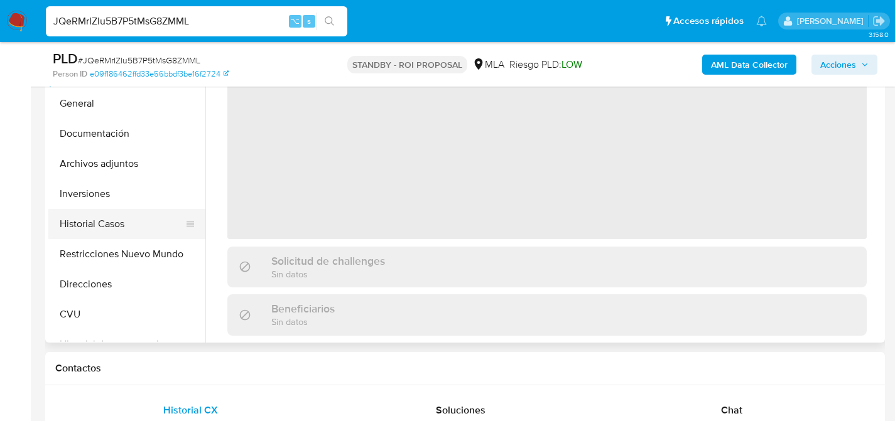
click at [95, 219] on button "Historial Casos" at bounding box center [121, 224] width 147 height 30
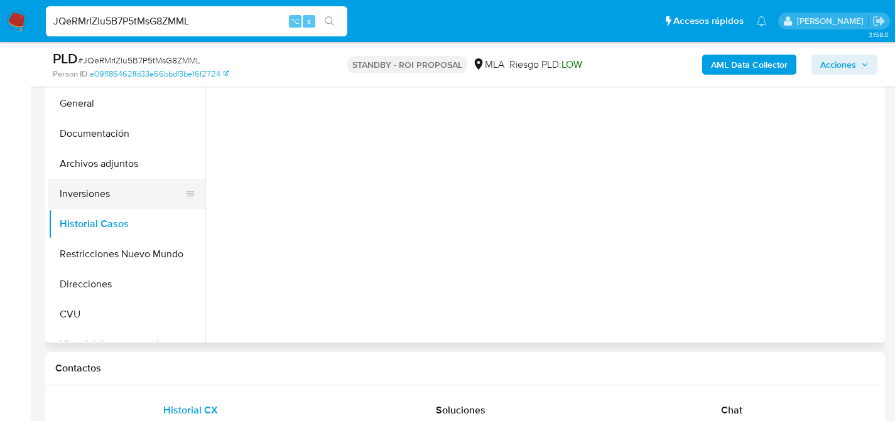
select select "10"
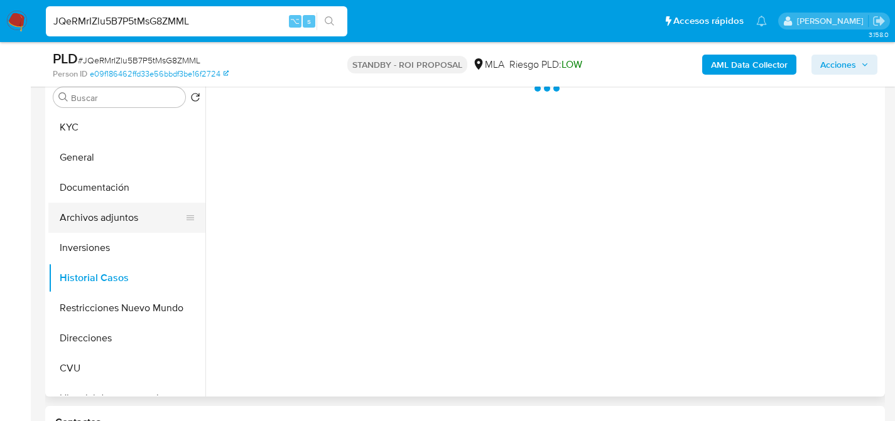
scroll to position [250, 0]
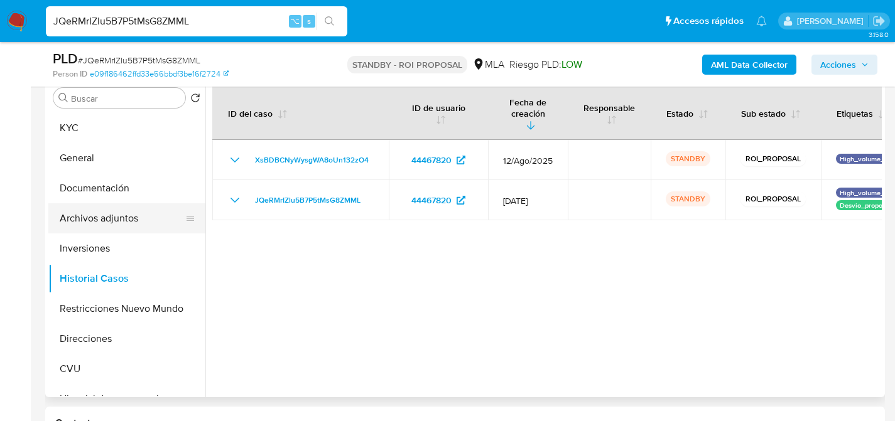
click at [82, 220] on button "Archivos adjuntos" at bounding box center [121, 218] width 147 height 30
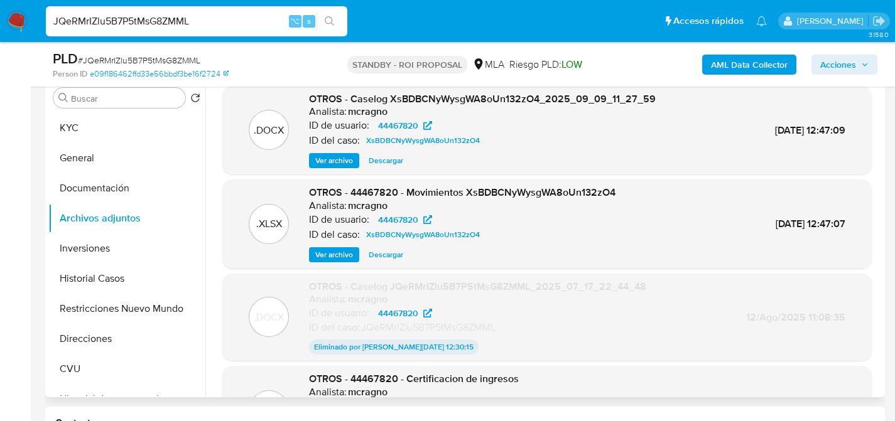
click at [381, 161] on span "Descargar" at bounding box center [386, 160] width 35 height 13
click at [170, 23] on input "JQeRMrIZlu5B7P5tMsG8ZMML" at bounding box center [196, 21] width 301 height 16
click at [170, 20] on input "JQeRMrIZlu5B7P5tMsG8ZMML" at bounding box center [196, 21] width 301 height 16
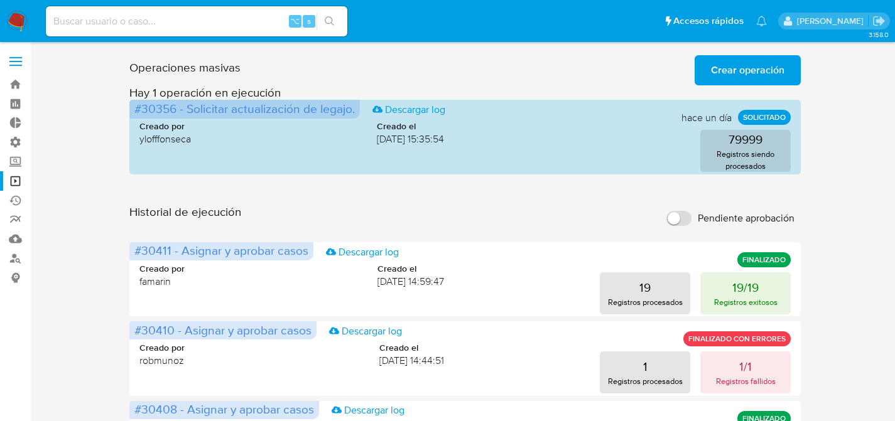
click at [537, 84] on div "Operaciones masivas Crear operación Sólo puede haber hasta un máximo de 5 opera…" at bounding box center [465, 67] width 672 height 35
click at [735, 77] on span "Crear operación" at bounding box center [747, 71] width 73 height 28
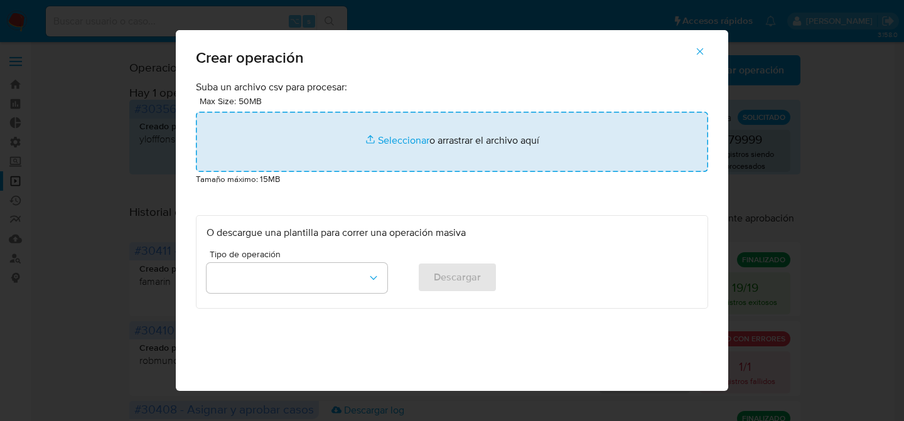
click at [434, 152] on input "file" at bounding box center [452, 142] width 512 height 60
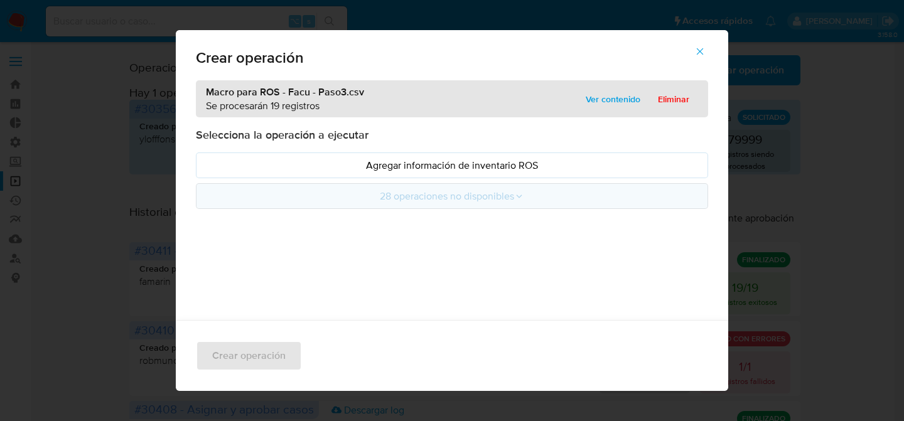
click at [303, 185] on button "28 operaciones no disponibles" at bounding box center [452, 196] width 512 height 26
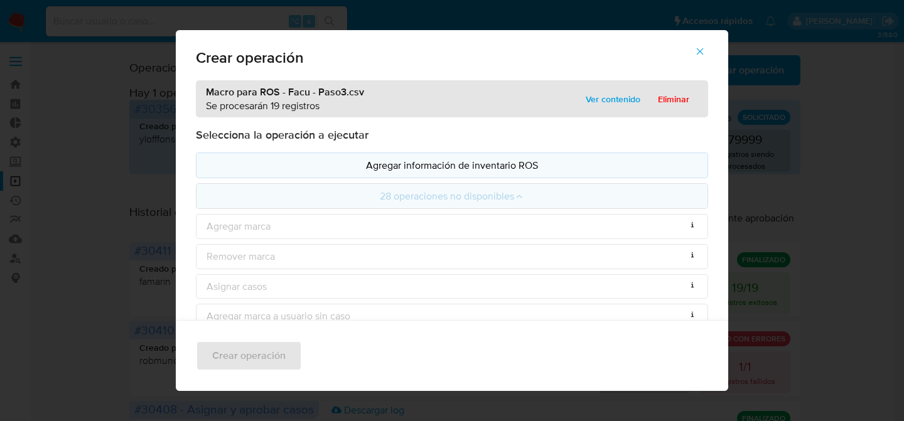
click at [315, 175] on button "Agregar información de inventario ROS" at bounding box center [452, 166] width 512 height 26
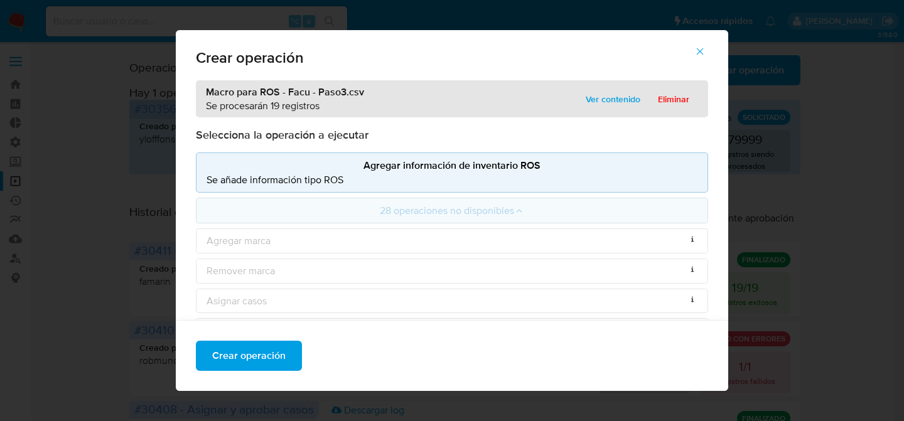
click at [335, 185] on p "Se añade información tipo ROS" at bounding box center [452, 180] width 491 height 14
click at [249, 364] on span "Crear operación" at bounding box center [248, 356] width 73 height 28
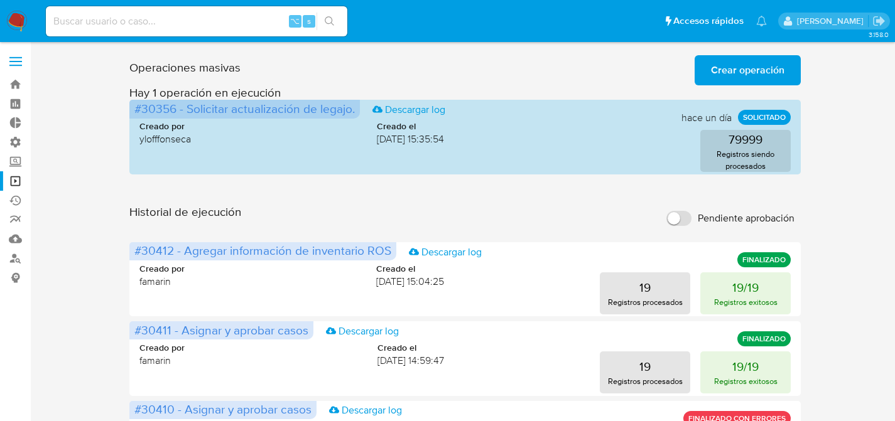
click at [749, 68] on span "Crear operación" at bounding box center [747, 71] width 73 height 28
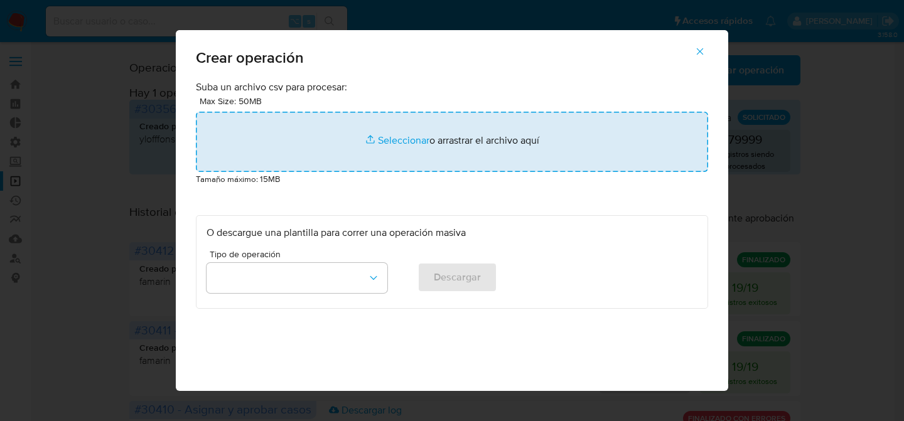
click at [362, 164] on input "file" at bounding box center [452, 142] width 512 height 60
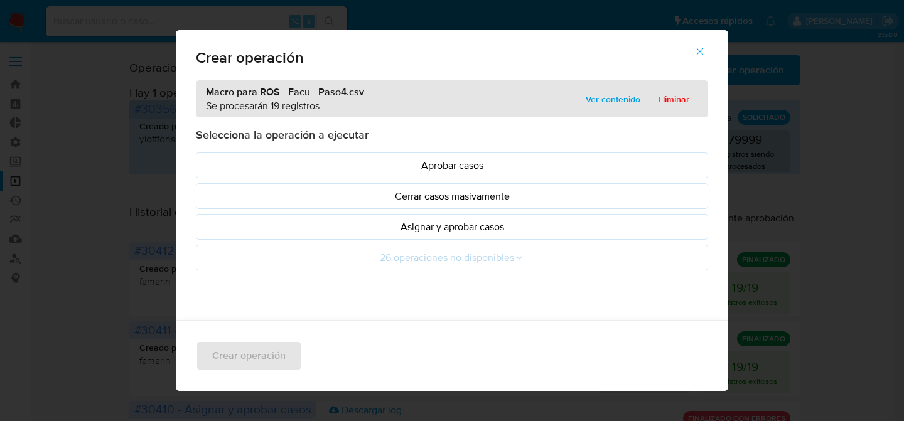
click at [440, 230] on p "Asignar y aprobar casos" at bounding box center [452, 227] width 491 height 14
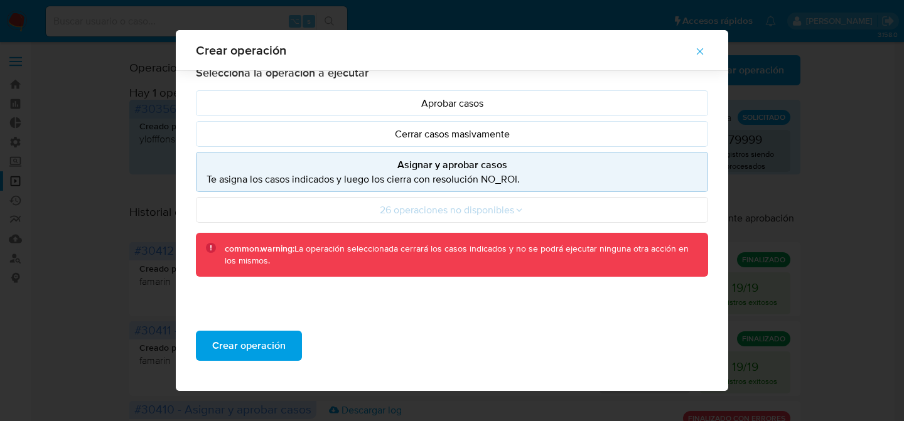
scroll to position [121, 0]
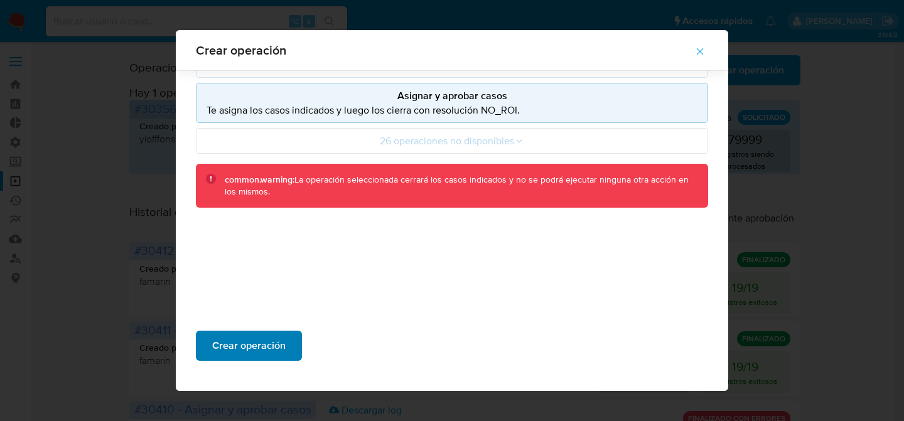
click at [253, 353] on span "Crear operación" at bounding box center [248, 346] width 73 height 28
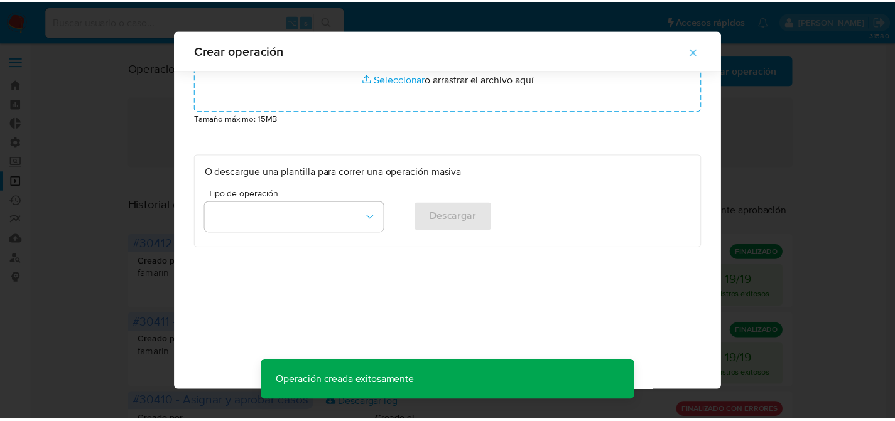
scroll to position [51, 0]
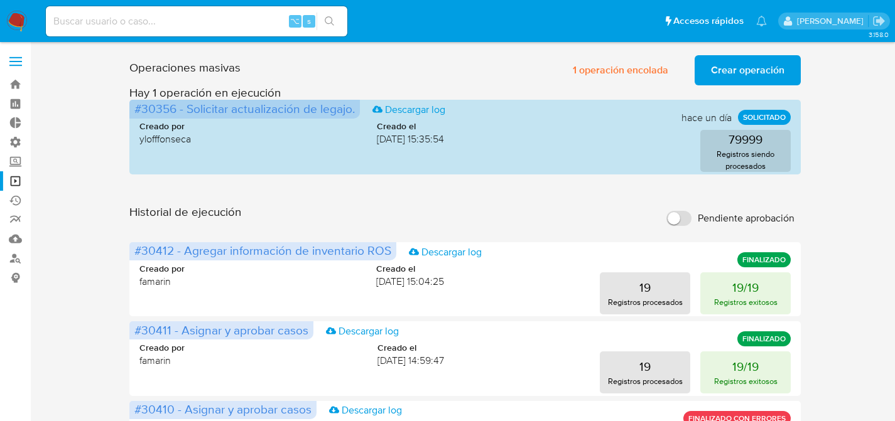
click at [578, 80] on span "1 operación encolada" at bounding box center [620, 71] width 95 height 28
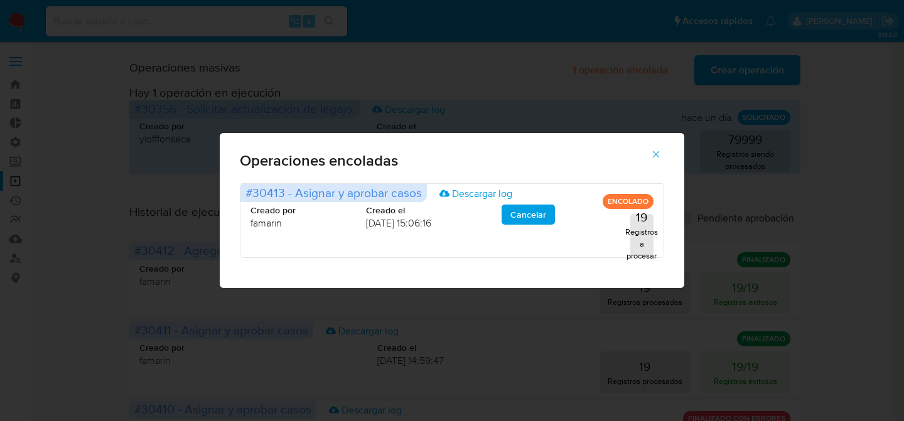
click at [662, 150] on button "button" at bounding box center [656, 154] width 44 height 30
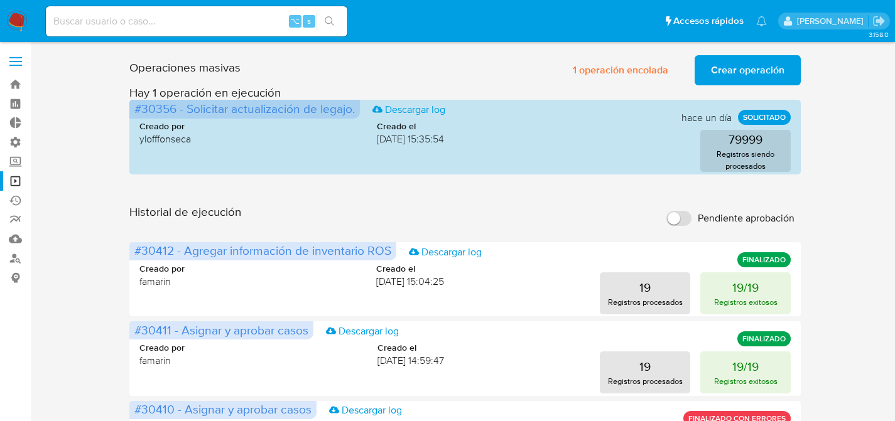
click at [262, 24] on input at bounding box center [196, 21] width 301 height 16
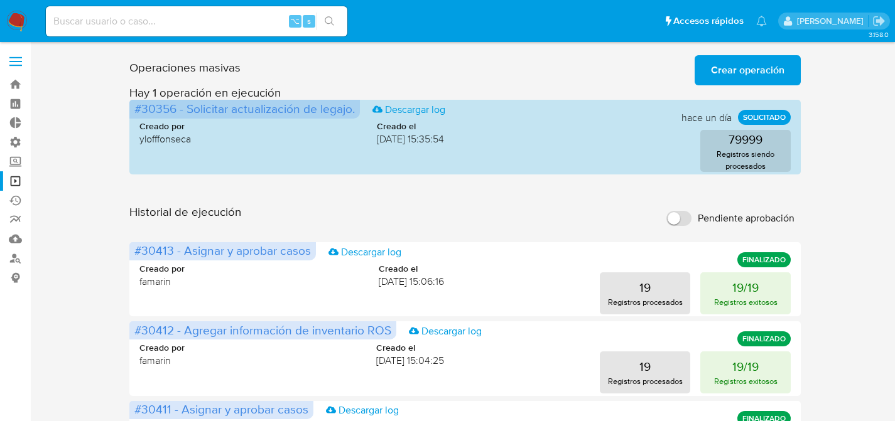
click at [756, 68] on span "Crear operación" at bounding box center [747, 71] width 73 height 28
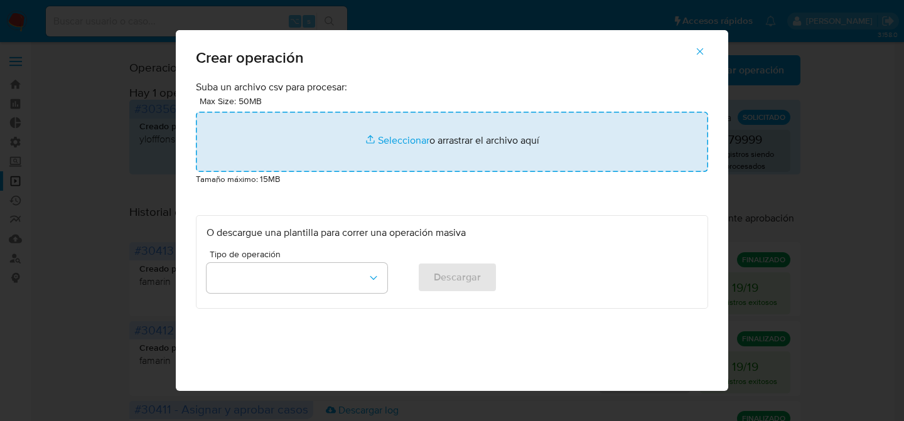
click at [416, 131] on input "file" at bounding box center [452, 142] width 512 height 60
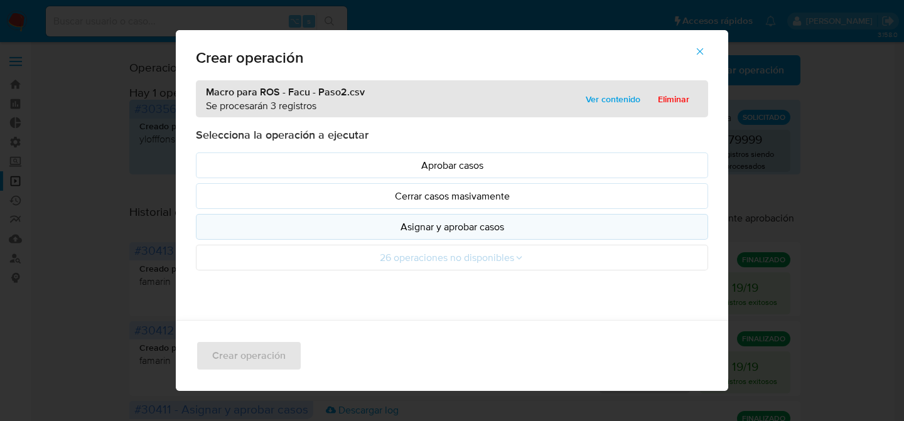
click at [442, 229] on p "Asignar y aprobar casos" at bounding box center [452, 227] width 491 height 14
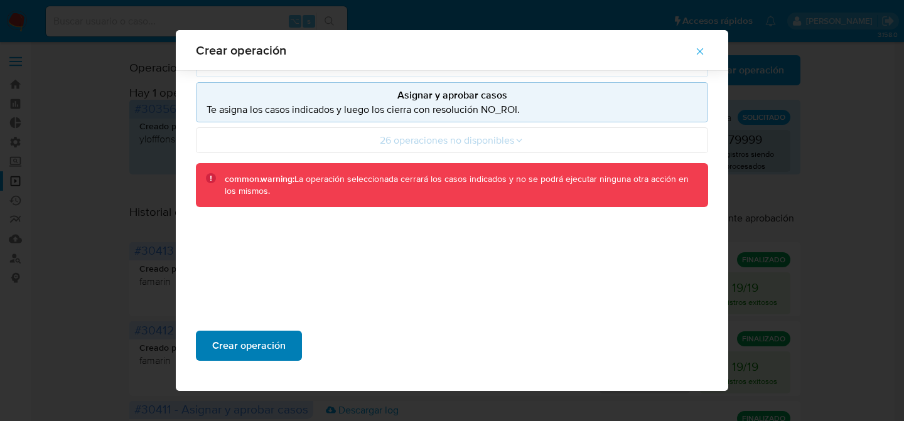
click at [237, 340] on span "Crear operación" at bounding box center [248, 346] width 73 height 28
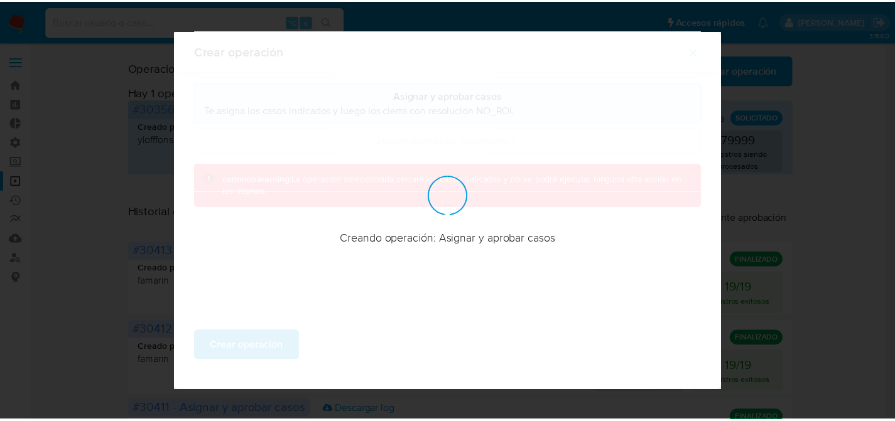
scroll to position [51, 0]
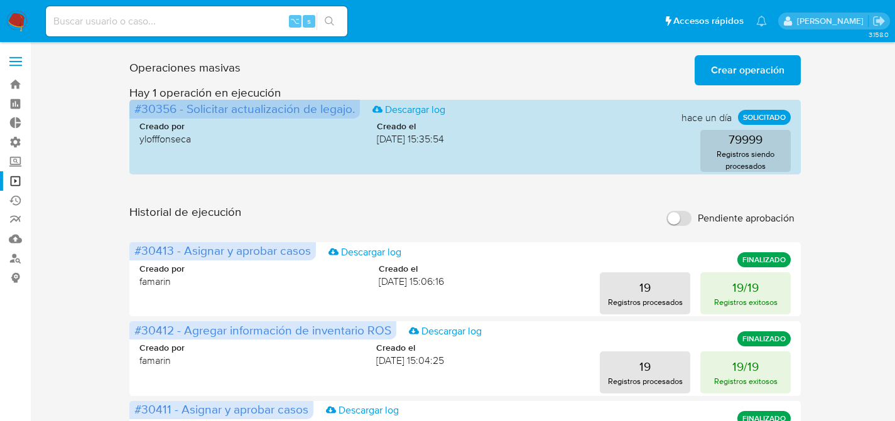
click at [644, 69] on div "Operaciones masivas Crear operación Sólo puede haber hasta un máximo de 5 opera…" at bounding box center [465, 67] width 672 height 35
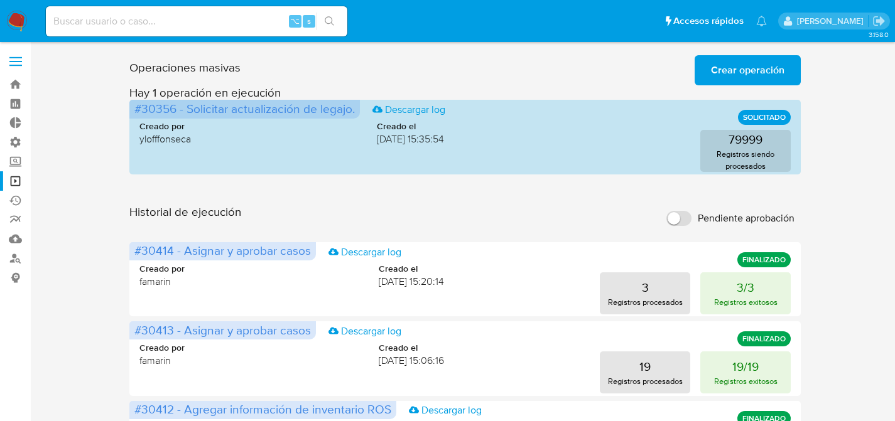
click at [742, 78] on span "Crear operación" at bounding box center [747, 71] width 73 height 28
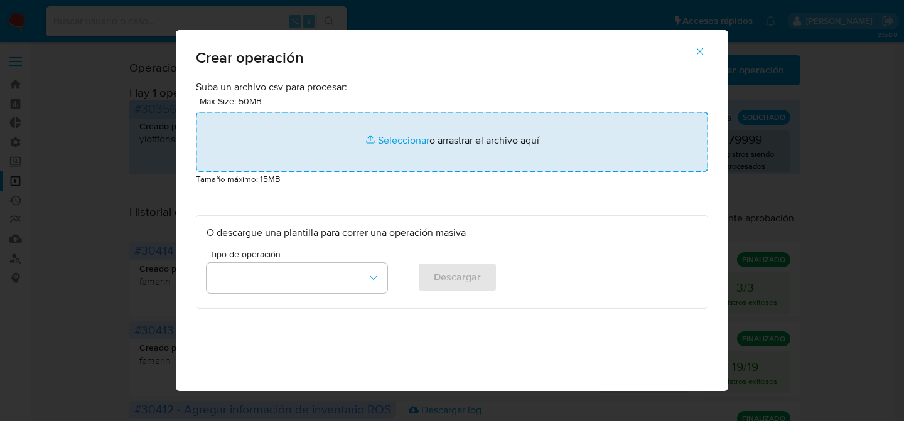
click at [281, 123] on input "file" at bounding box center [452, 142] width 512 height 60
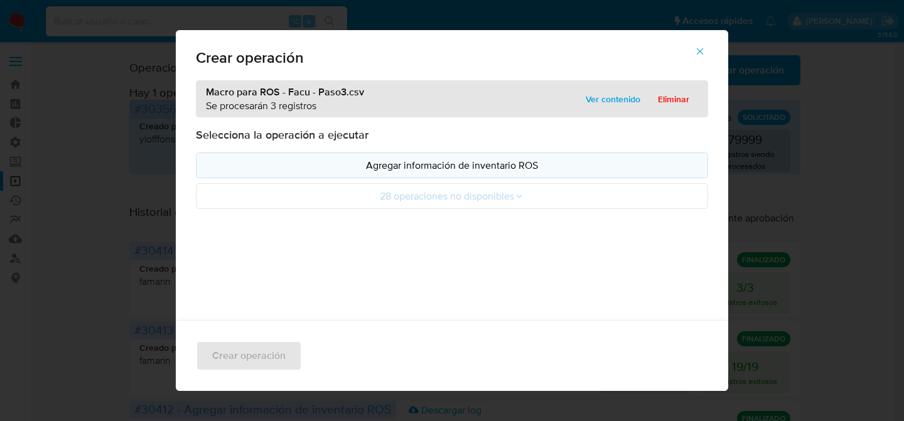
click at [433, 176] on button "Agregar información de inventario ROS" at bounding box center [452, 166] width 512 height 26
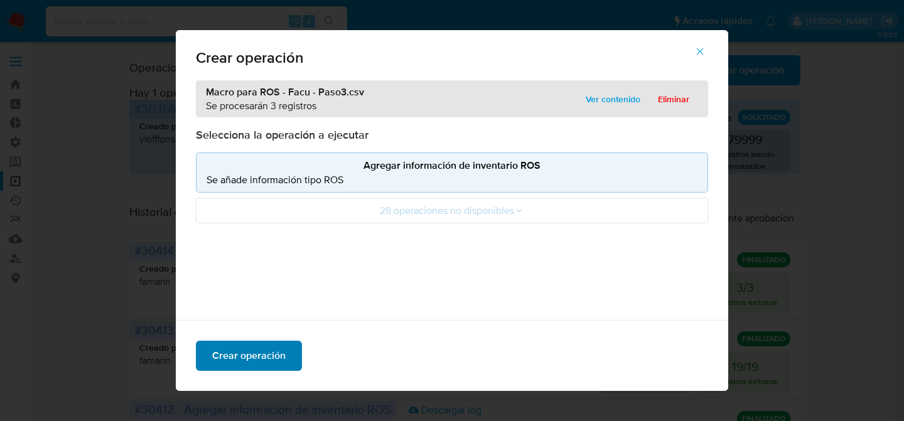
click at [287, 365] on button "Crear operación" at bounding box center [249, 356] width 106 height 30
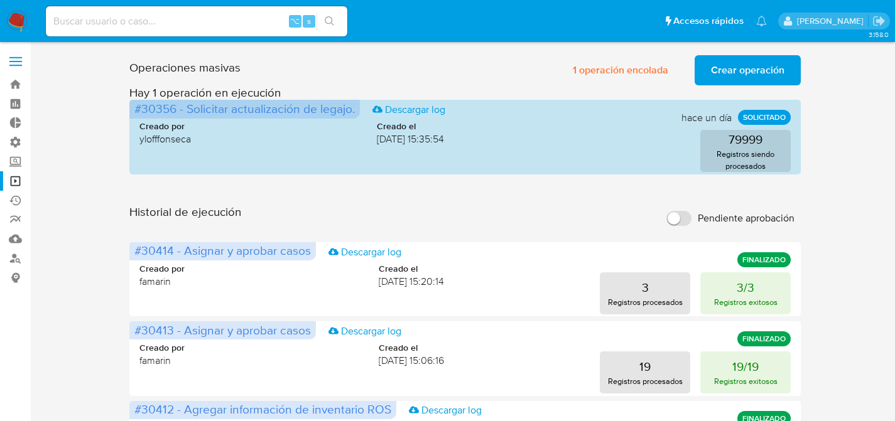
click at [470, 78] on div "Operaciones masivas 1 operación encolada Crear operación Sólo puede haber hasta…" at bounding box center [465, 67] width 672 height 35
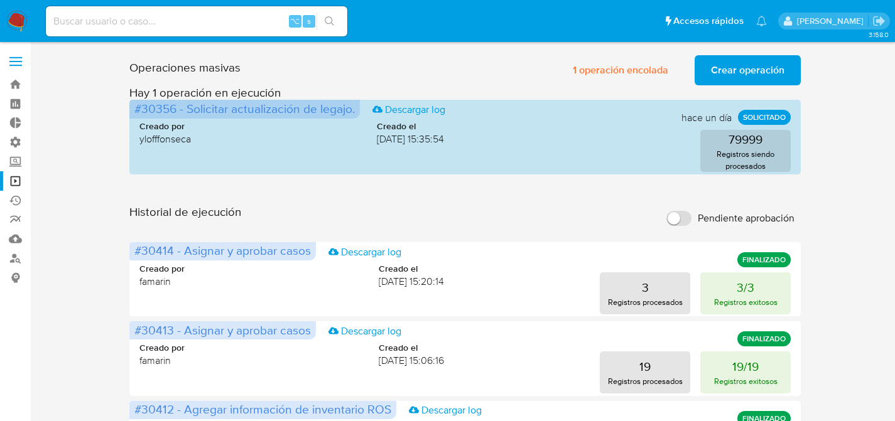
click at [740, 72] on span "Crear operación" at bounding box center [747, 71] width 73 height 28
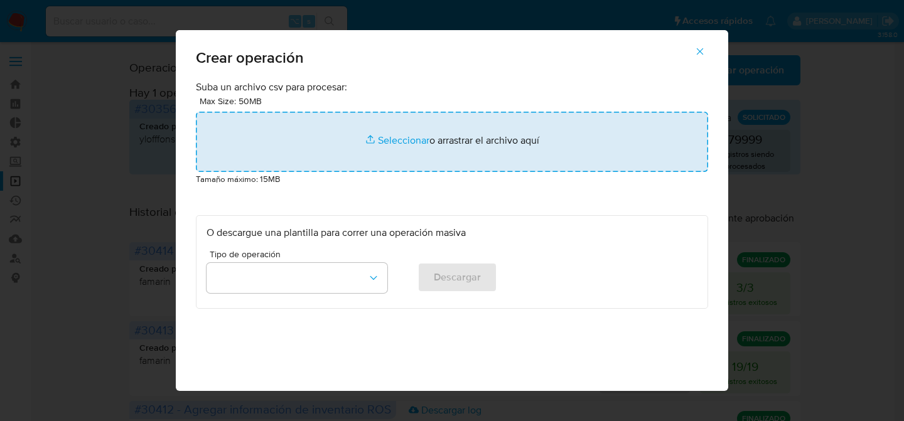
click at [410, 153] on input "file" at bounding box center [452, 142] width 512 height 60
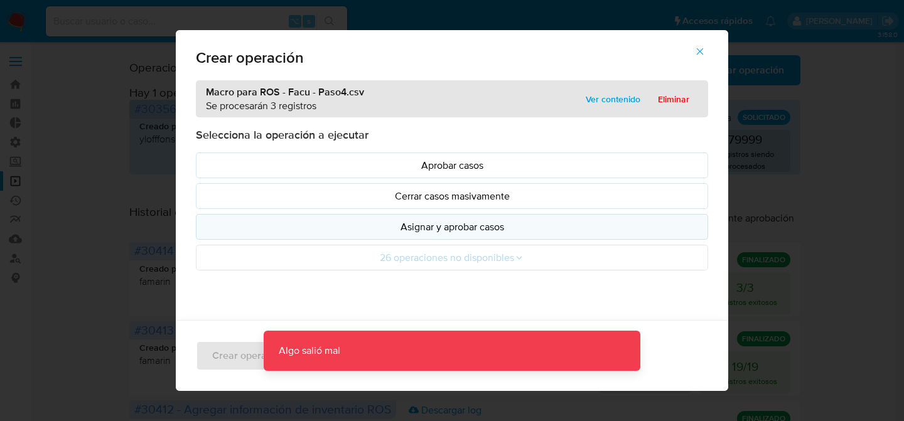
click at [380, 238] on button "Asignar y aprobar casos" at bounding box center [452, 227] width 512 height 26
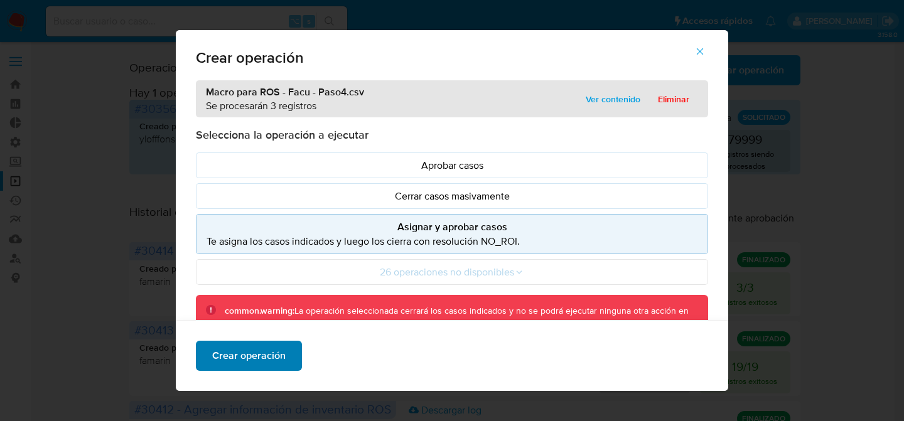
click at [274, 358] on span "Crear operación" at bounding box center [248, 356] width 73 height 28
click at [351, 240] on p "Te asigna los casos indicados y luego los cierra con resolución NO_ROI." at bounding box center [452, 241] width 491 height 14
click at [410, 242] on p "Te asigna los casos indicados y luego los cierra con resolución NO_ROI." at bounding box center [452, 241] width 491 height 14
click at [601, 91] on span "Ver contenido" at bounding box center [613, 99] width 55 height 18
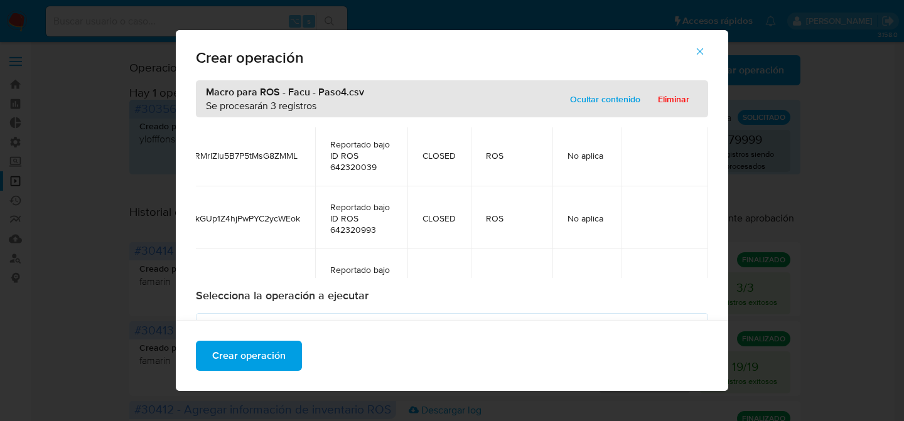
scroll to position [0, 42]
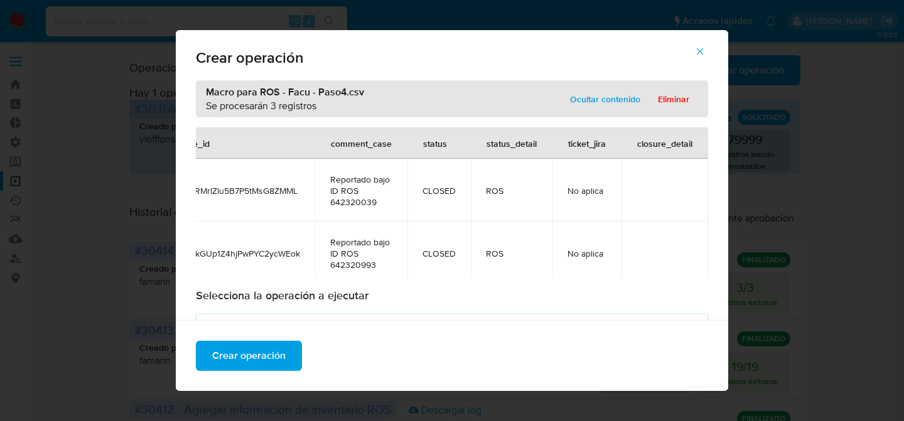
click at [704, 50] on icon "button" at bounding box center [699, 51] width 11 height 11
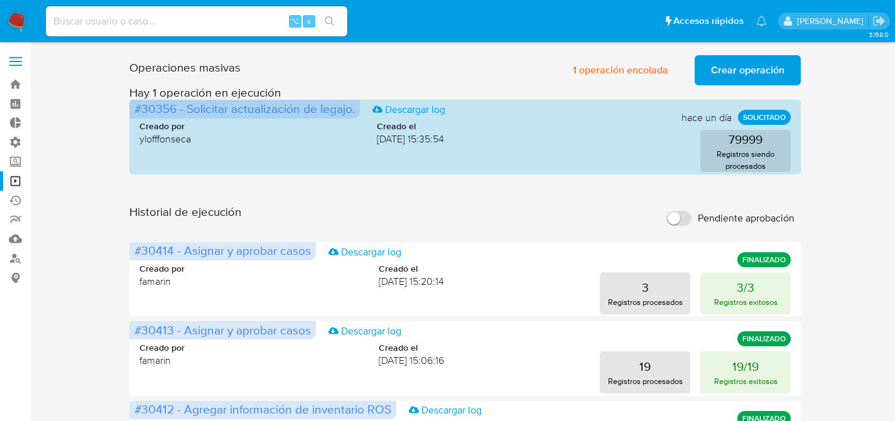
click at [722, 72] on span "Crear operación" at bounding box center [747, 71] width 73 height 28
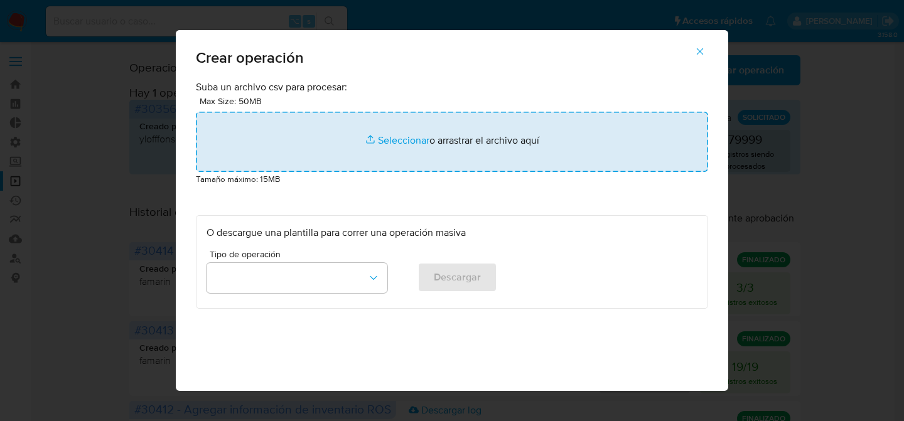
click at [375, 151] on input "file" at bounding box center [452, 142] width 512 height 60
type input "C:\fakepath\Macro para ROS - Facu - Paso4.csv"
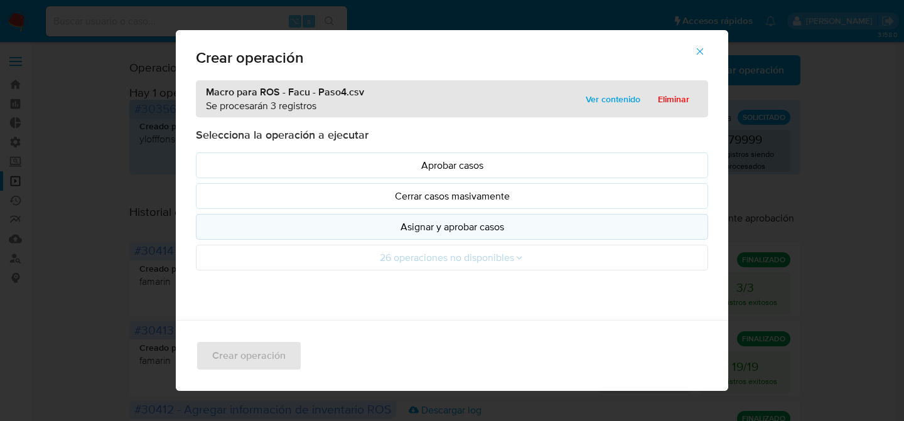
click at [406, 222] on p "Asignar y aprobar casos" at bounding box center [452, 227] width 491 height 14
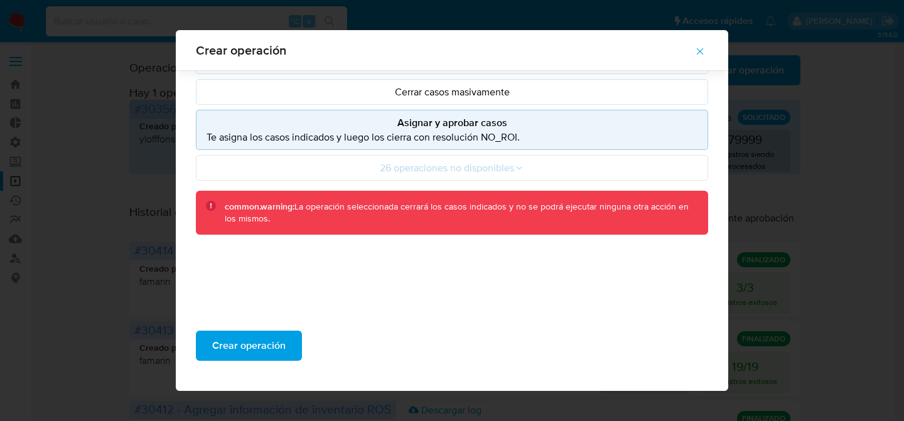
scroll to position [121, 0]
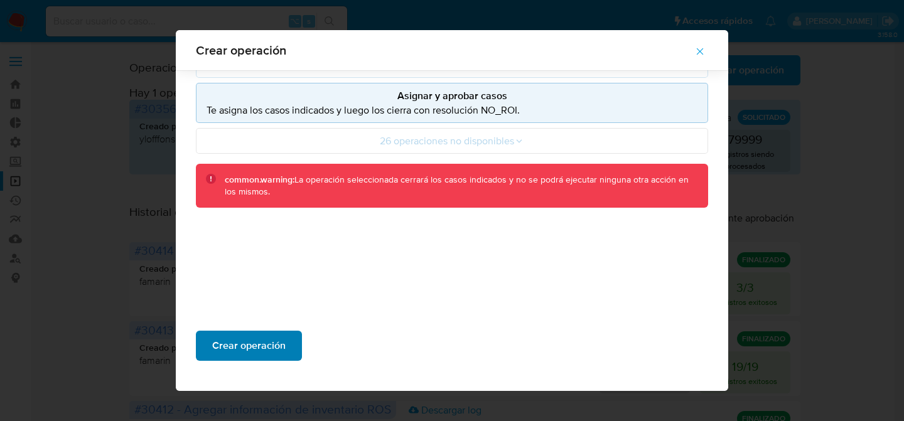
click at [253, 357] on span "Crear operación" at bounding box center [248, 346] width 73 height 28
click at [706, 50] on icon "button" at bounding box center [699, 51] width 11 height 11
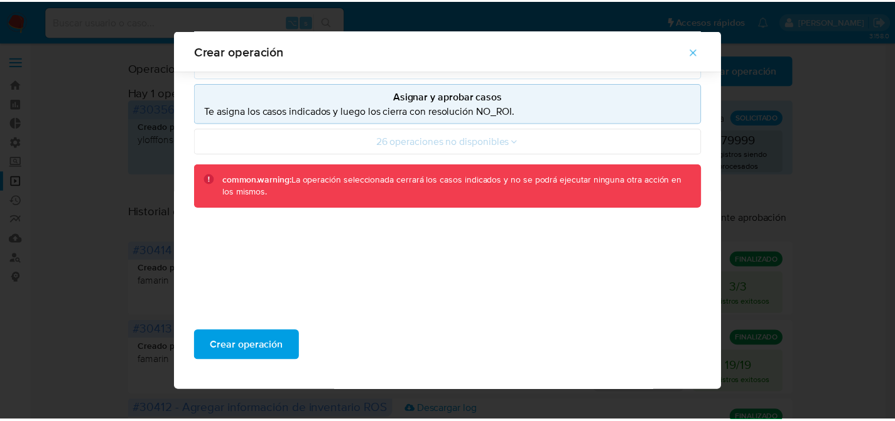
scroll to position [51, 0]
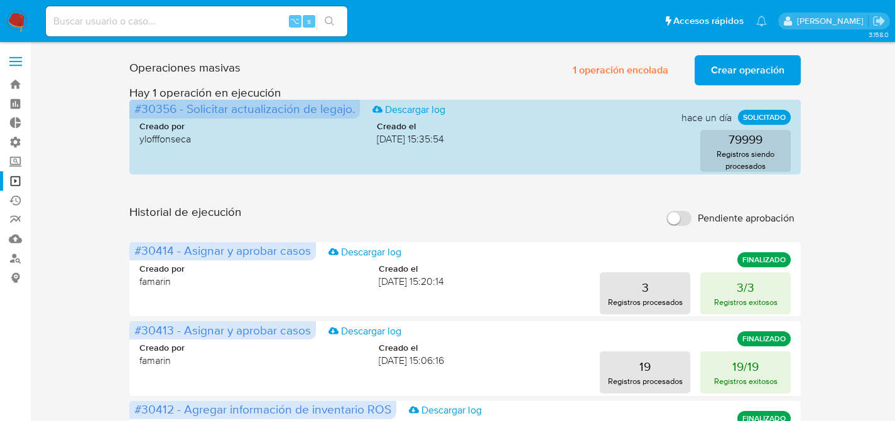
click at [729, 73] on span "Crear operación" at bounding box center [747, 71] width 73 height 28
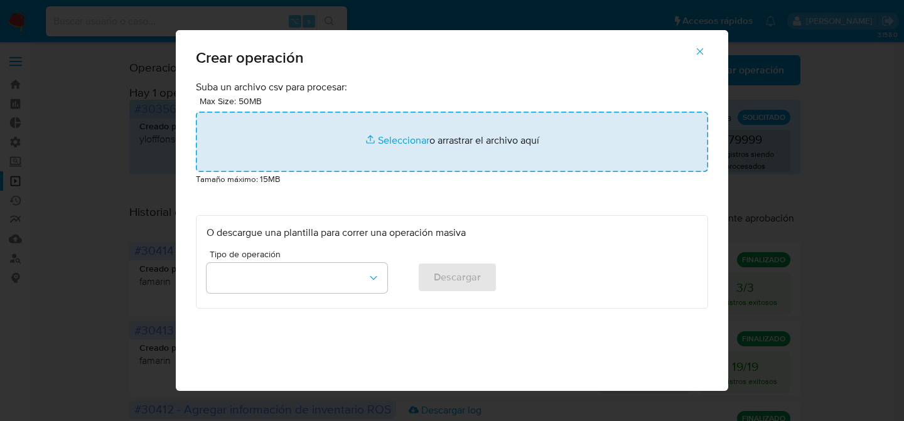
click at [330, 131] on input "file" at bounding box center [452, 142] width 512 height 60
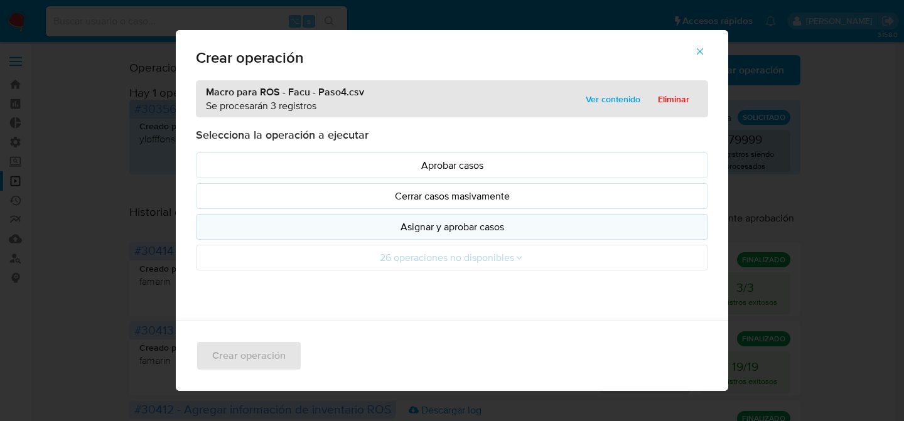
click at [441, 234] on p "Asignar y aprobar casos" at bounding box center [452, 227] width 491 height 14
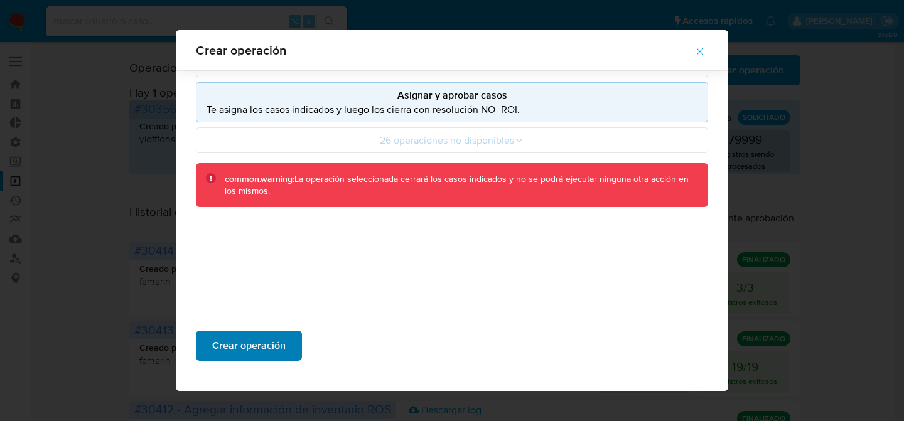
click at [258, 335] on span "Crear operación" at bounding box center [248, 346] width 73 height 28
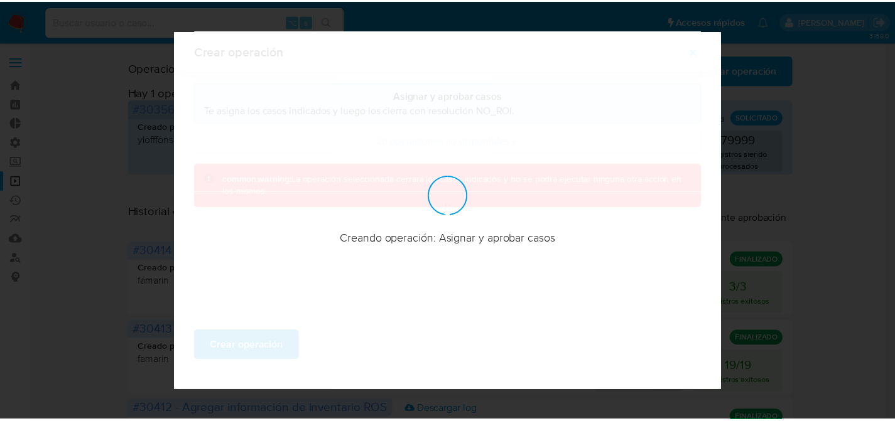
scroll to position [51, 0]
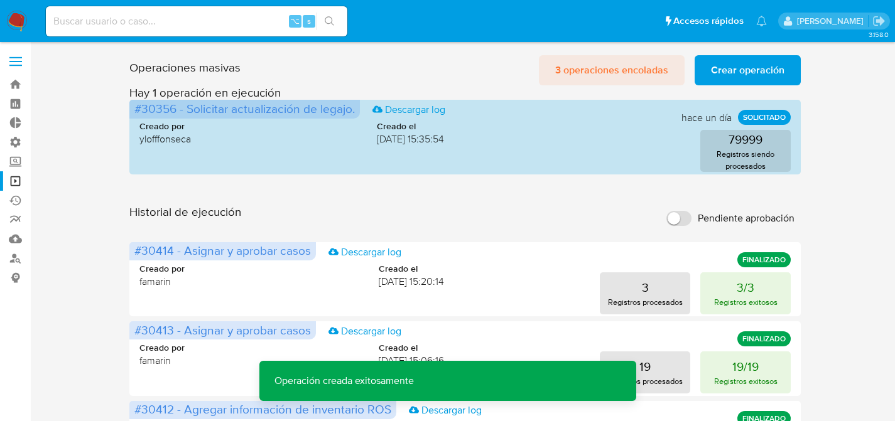
click at [594, 77] on span "3 operaciones encoladas" at bounding box center [611, 71] width 113 height 28
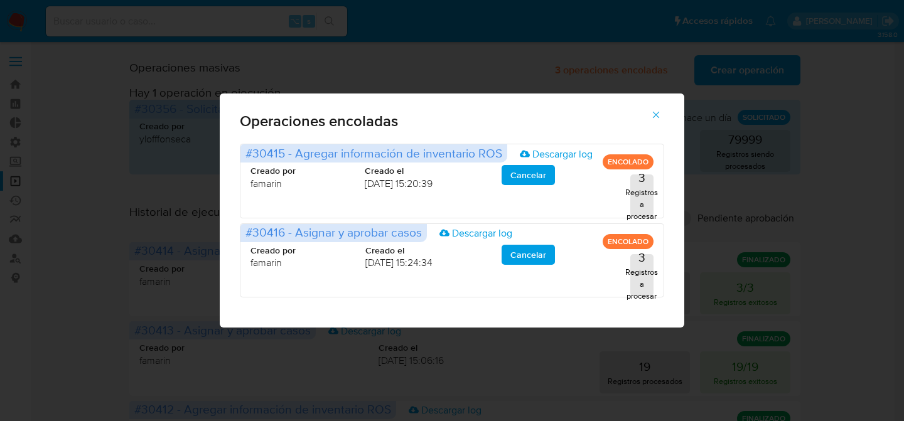
click at [653, 116] on icon "button" at bounding box center [655, 114] width 11 height 11
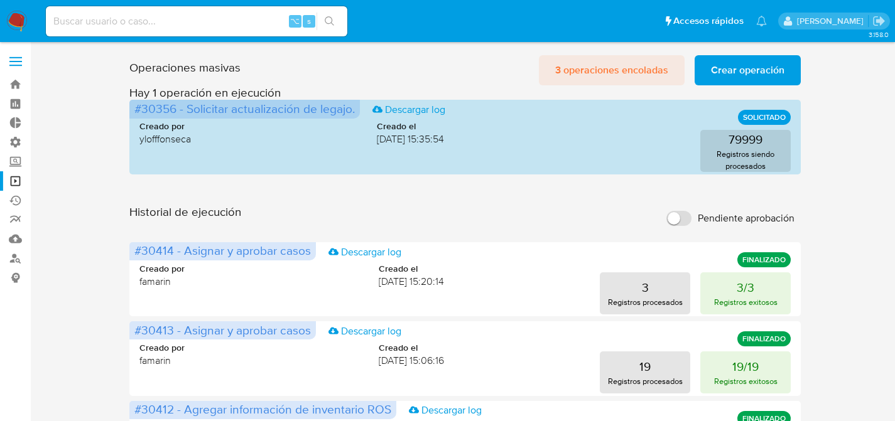
click at [615, 72] on span "3 operaciones encoladas" at bounding box center [611, 71] width 113 height 28
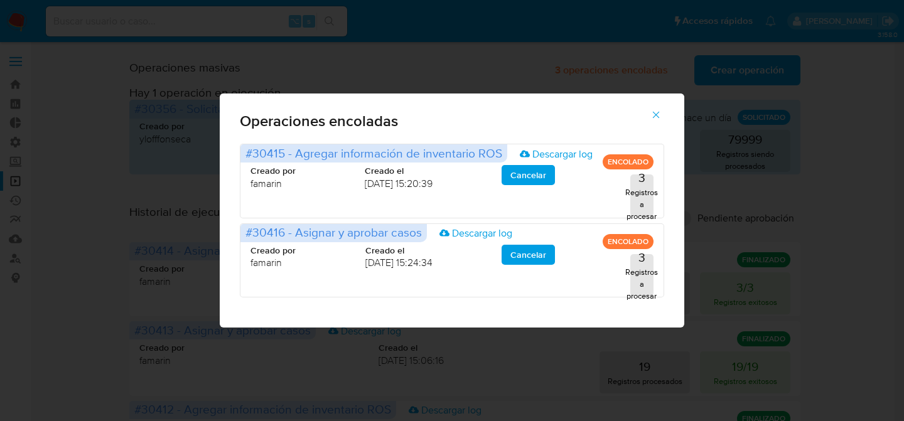
click at [657, 116] on icon "button" at bounding box center [656, 115] width 7 height 7
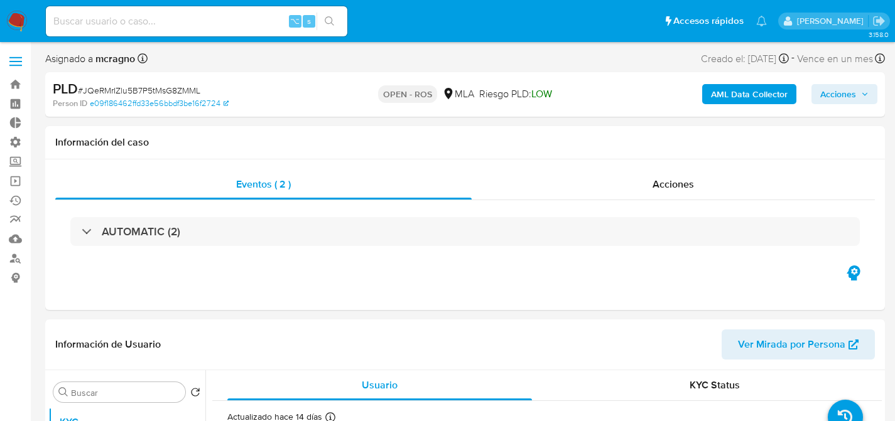
click at [116, 19] on input at bounding box center [196, 21] width 301 height 16
paste input "GExO9mnW2i6ieVdLQNuQynTD"
type input "GExO9mnW2i6ieVdLQNuQynTD"
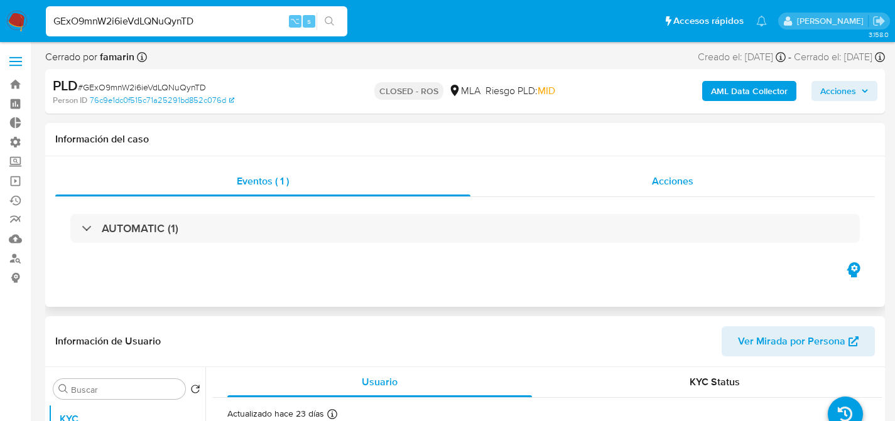
select select "10"
click at [222, 18] on input "GExO9mnW2i6ieVdLQNuQynTD" at bounding box center [196, 21] width 301 height 16
paste input "CmzRE7CQewzVqR48a2I1oGQQ"
type input "CmzRE7CQewzVqR48a2I1oGQQ"
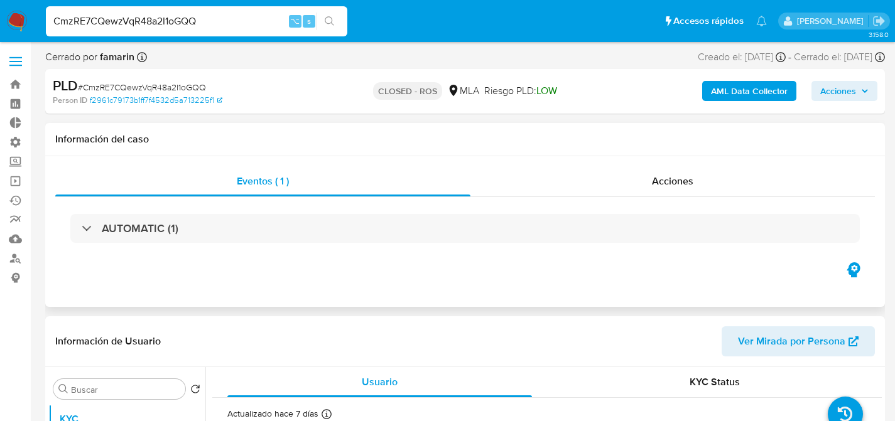
select select "10"
click at [239, 24] on input "CmzRE7CQewzVqR48a2I1oGQQ" at bounding box center [196, 21] width 301 height 16
paste input "GpubklcWhMObuM70bxWwiTro"
type input "GpubklcWhMObuM70bxWwiTro"
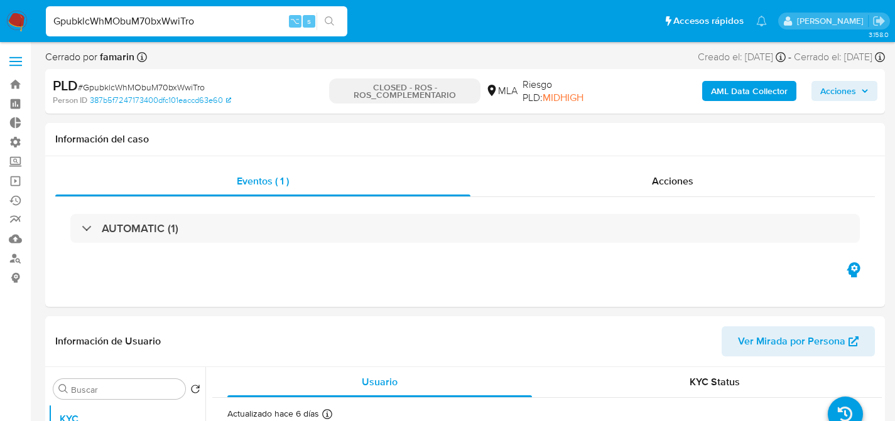
select select "10"
click at [237, 24] on input "GpubklcWhMObuM70bxWwiTro" at bounding box center [196, 21] width 301 height 16
paste input "QY0LCaVhlAqrxpBdDonXQqGP"
type input "QY0LCaVhlAqrxpBdDonXQqGP"
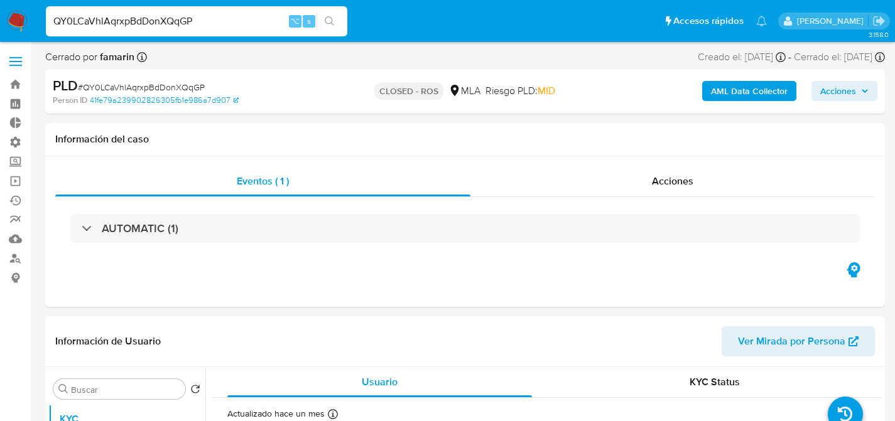
click at [214, 26] on input "QY0LCaVhlAqrxpBdDonXQqGP" at bounding box center [196, 21] width 301 height 16
select select "10"
paste input "yWJyqnSpMBfGyYVViPH5yDAG"
type input "yWJyqnSpMBfGyYVViPH5yDAG"
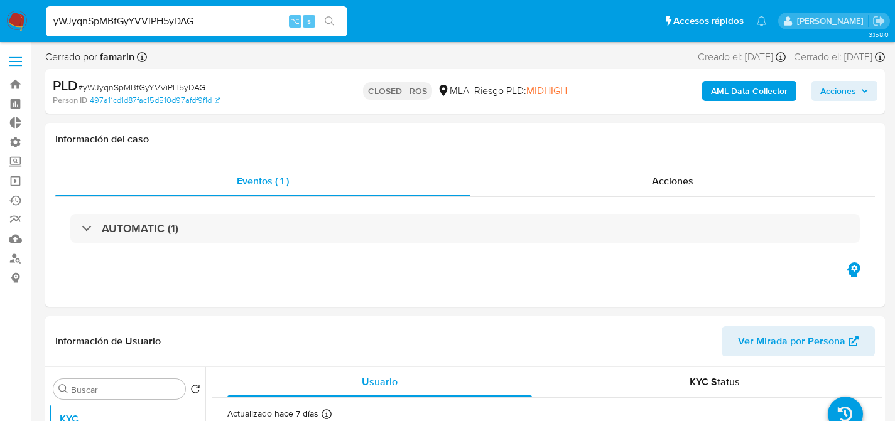
select select "10"
click at [213, 24] on input "yWJyqnSpMBfGyYVViPH5yDAG" at bounding box center [196, 21] width 301 height 16
paste input "ZMk39knD4P8tu00jKvUpEHgc"
type input "ZMk39knD4P8tu00jKvUpEHgc"
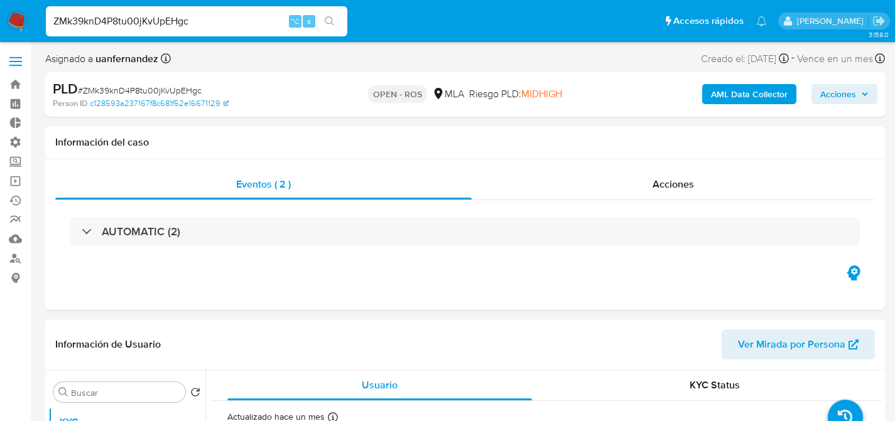
select select "10"
click at [253, 28] on input "ZMk39knD4P8tu00jKvUpEHgc" at bounding box center [196, 21] width 301 height 16
paste input "MbVIbv0cPHMY71LkGGHOTYW7"
type input "MbVIbv0cPHMY71LkGGHOTYW7"
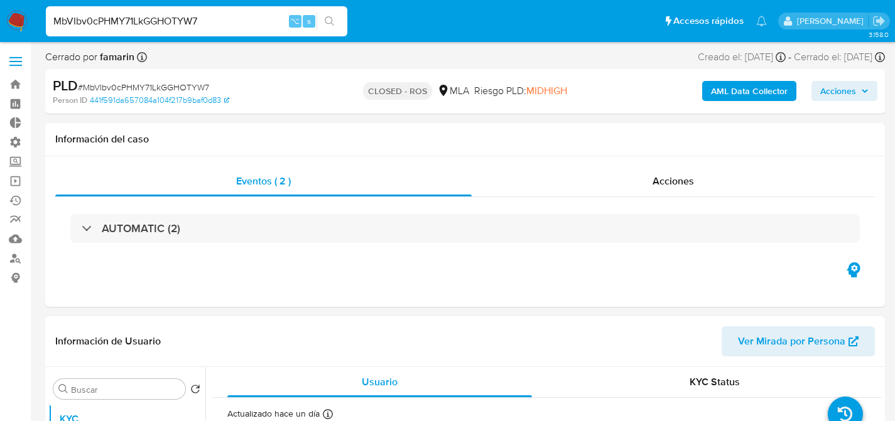
click at [257, 30] on div "MbVIbv0cPHMY71LkGGHOTYW7 ⌥ s" at bounding box center [196, 21] width 301 height 30
select select "10"
click at [256, 24] on input "MbVIbv0cPHMY71LkGGHOTYW7" at bounding box center [196, 21] width 301 height 16
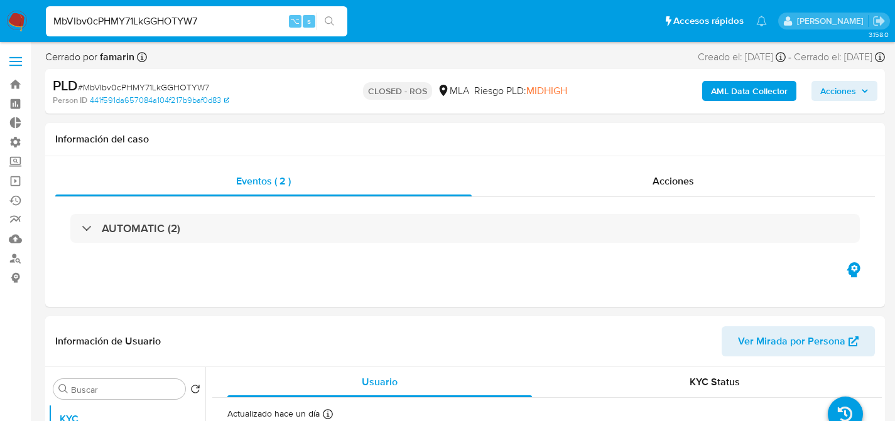
paste input "RAAkGUp1Z4hjPwPYC2ycWEok"
type input "RAAkGUp1Z4hjPwPYC2ycWEok"
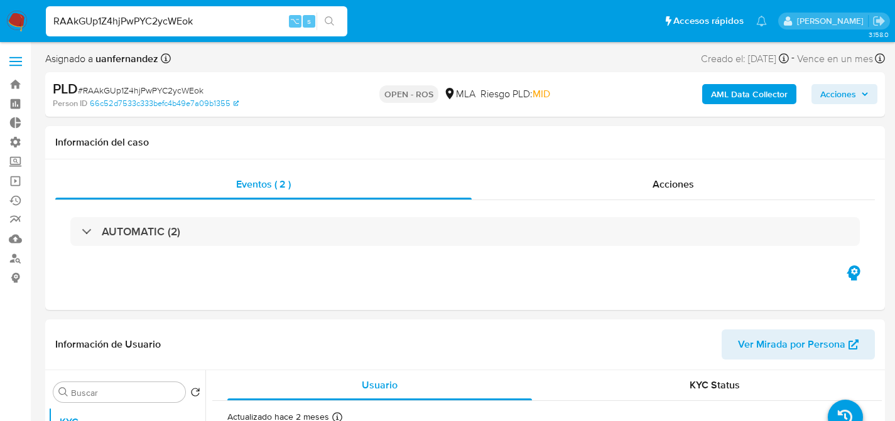
select select "10"
click at [229, 26] on input "RAAkGUp1Z4hjPwPYC2ycWEok" at bounding box center [196, 21] width 301 height 16
paste input "ctP0ZD4irFdcmfbvnlmenxs0"
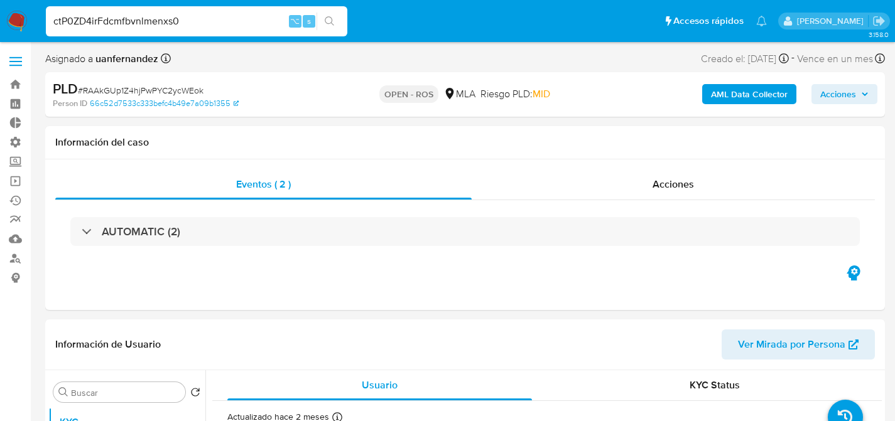
type input "ctP0ZD4irFdcmfbvnlmenxs0"
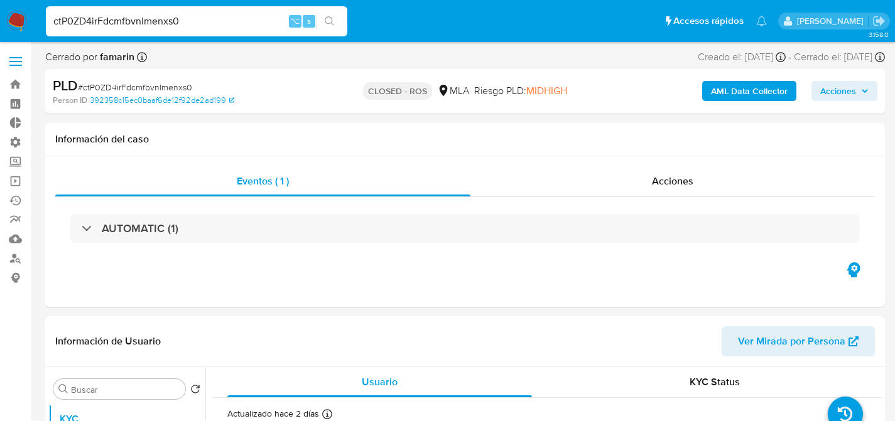
select select "10"
click at [203, 16] on input "ctP0ZD4irFdcmfbvnlmenxs0" at bounding box center [196, 21] width 301 height 16
paste input "siKcBtEoQQo4YXpcCBQg4NVf"
type input "siKcBtEoQQo4YXpcCBQg4NVf"
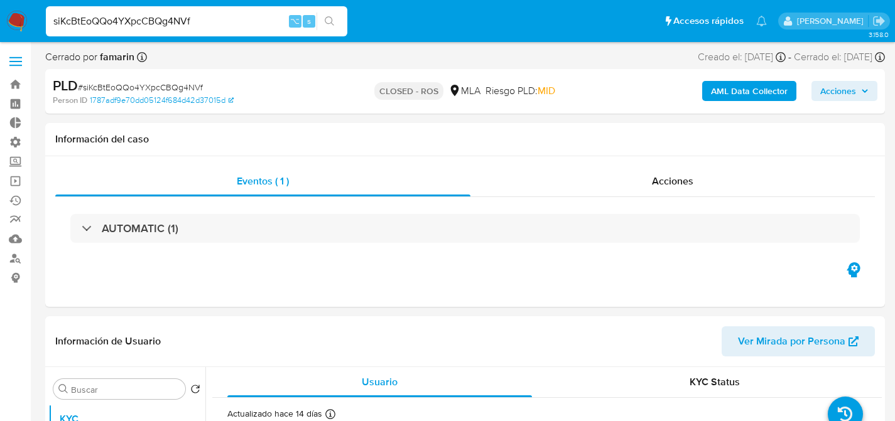
click at [222, 24] on input "siKcBtEoQQo4YXpcCBQg4NVf" at bounding box center [196, 21] width 301 height 16
select select "10"
click at [222, 24] on input "siKcBtEoQQo4YXpcCBQg4NVf" at bounding box center [196, 21] width 301 height 16
paste input "Hmy7G326NS1ASgeu0gO8idCi"
type input "Hmy7G326NS1ASgeu0gO8idCi"
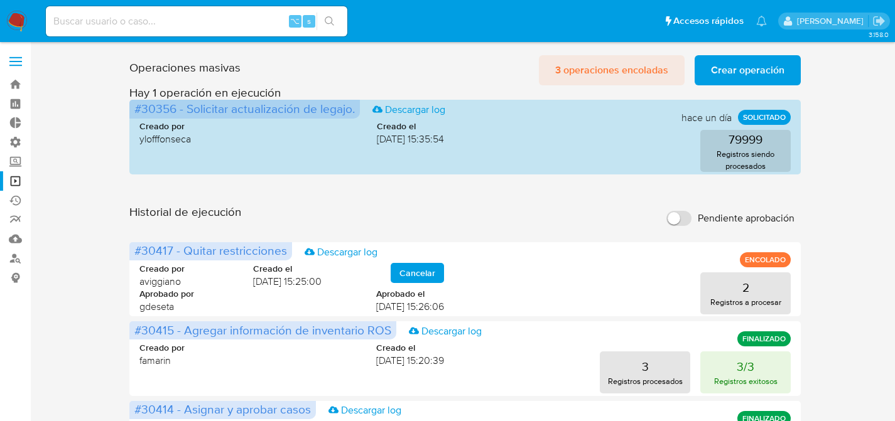
click at [648, 75] on span "3 operaciones encoladas" at bounding box center [611, 71] width 113 height 28
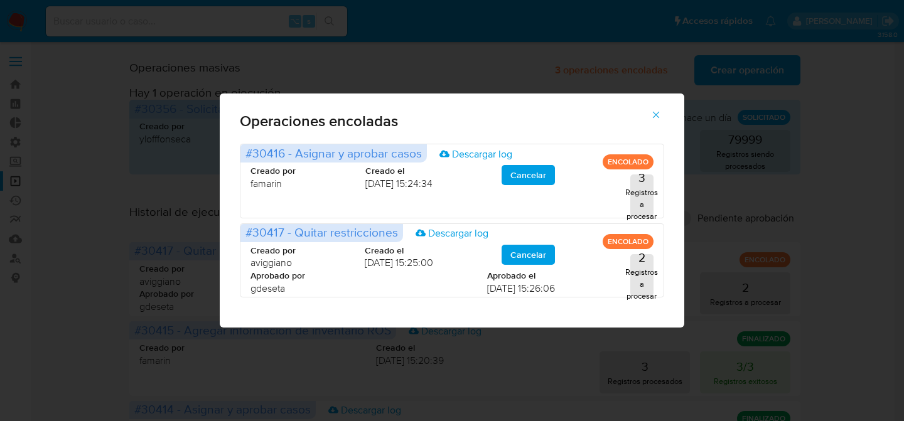
click at [659, 117] on icon "button" at bounding box center [656, 115] width 7 height 7
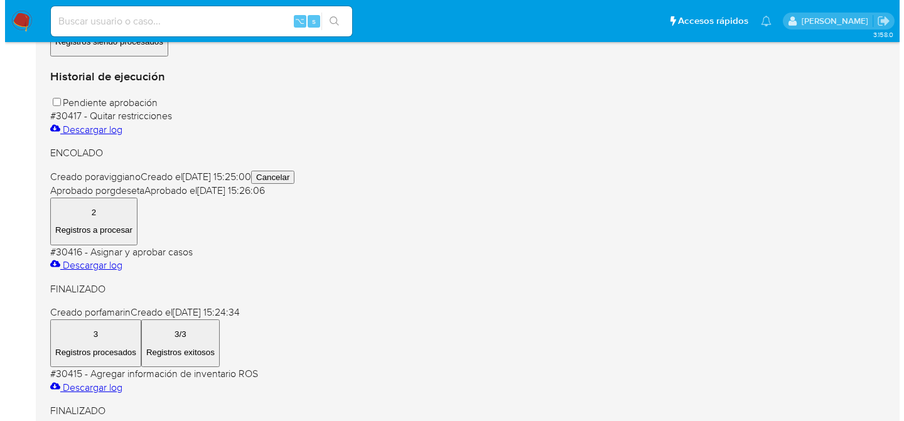
scroll to position [254, 0]
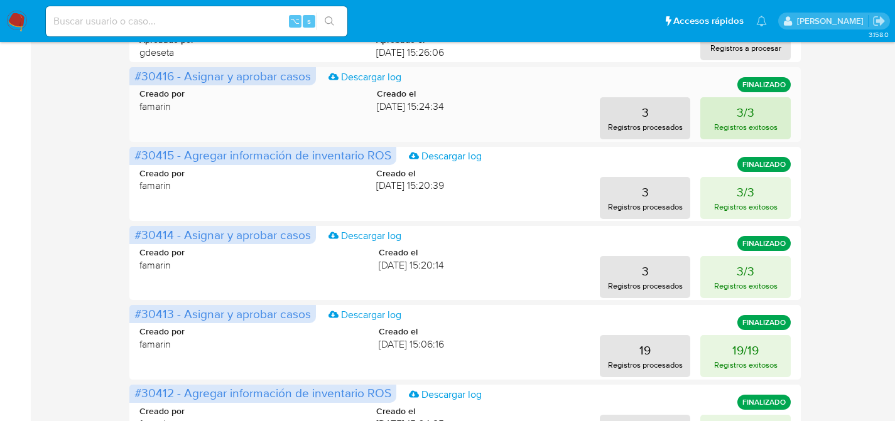
click at [737, 117] on p "3/3" at bounding box center [746, 113] width 18 height 18
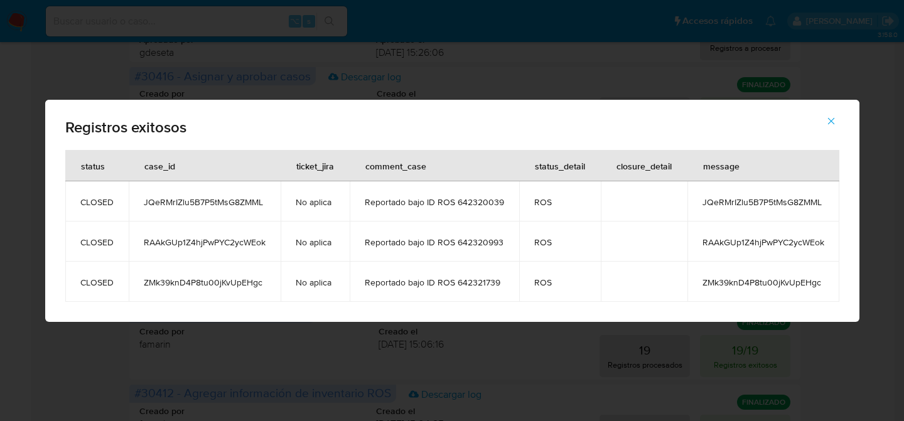
click at [262, 89] on div "Registros exitosos status case_id ticket_jira comment_case status_detail closur…" at bounding box center [452, 210] width 904 height 421
